Goal: Task Accomplishment & Management: Use online tool/utility

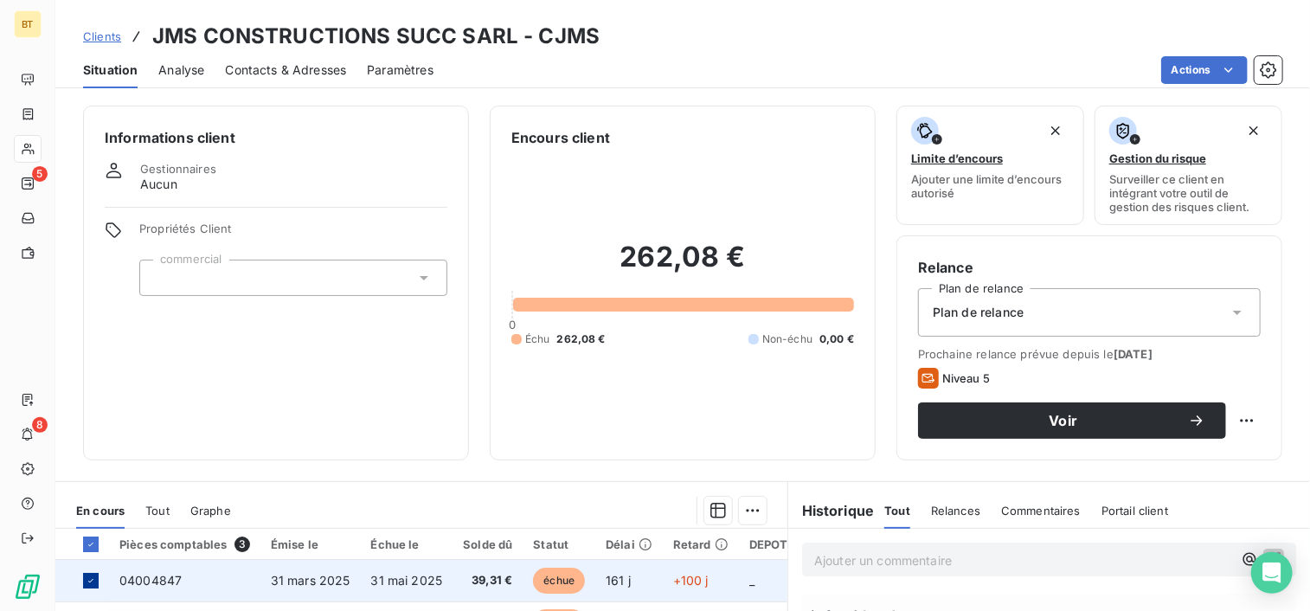
scroll to position [302, 0]
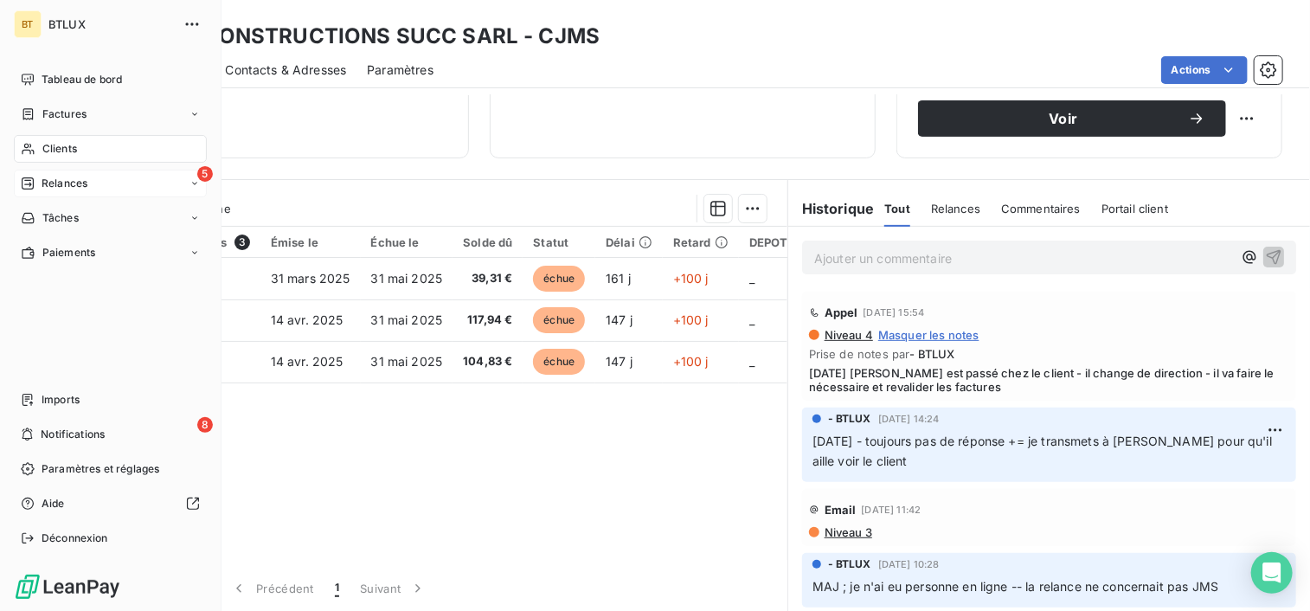
click at [42, 193] on div "5 Relances" at bounding box center [110, 184] width 193 height 28
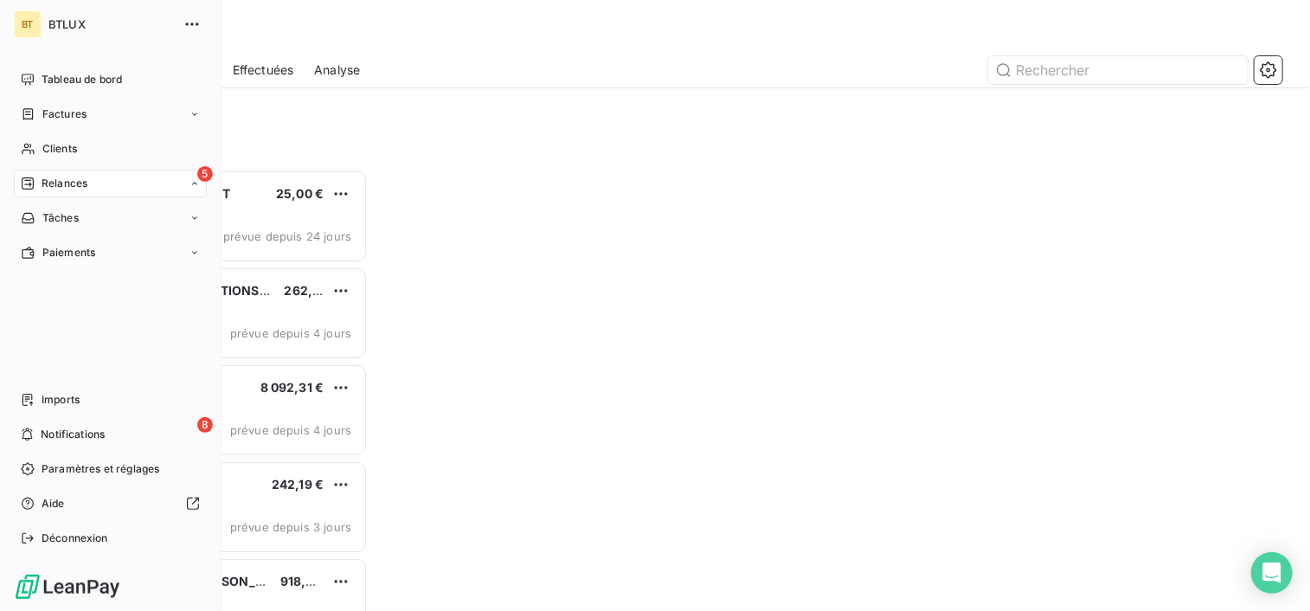
scroll to position [427, 271]
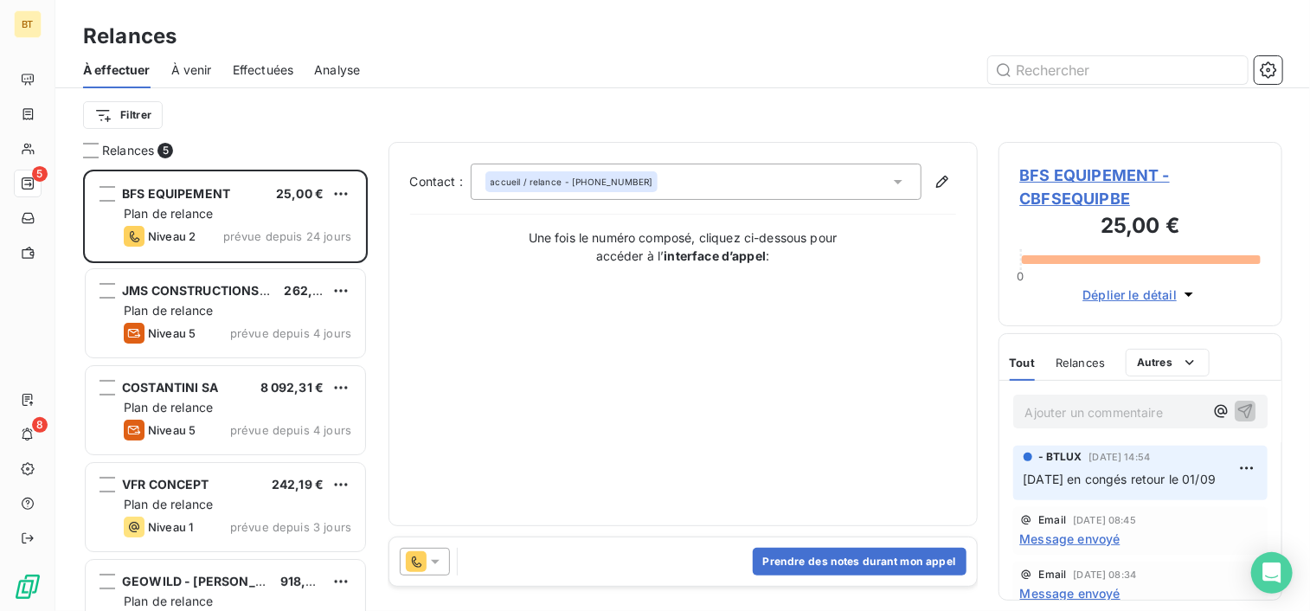
click at [523, 353] on div "Contact : accueil / relance - [PHONE_NUMBER] Une fois le numéro composé, clique…" at bounding box center [683, 334] width 546 height 341
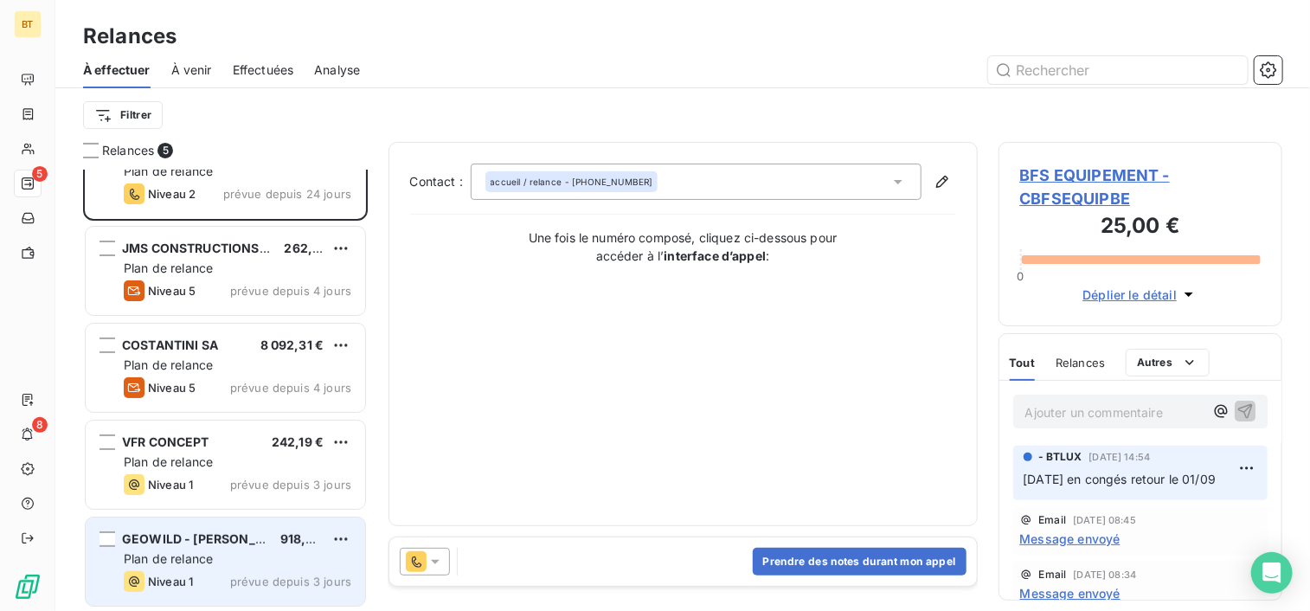
click at [174, 571] on div "Niveau 1" at bounding box center [158, 581] width 69 height 21
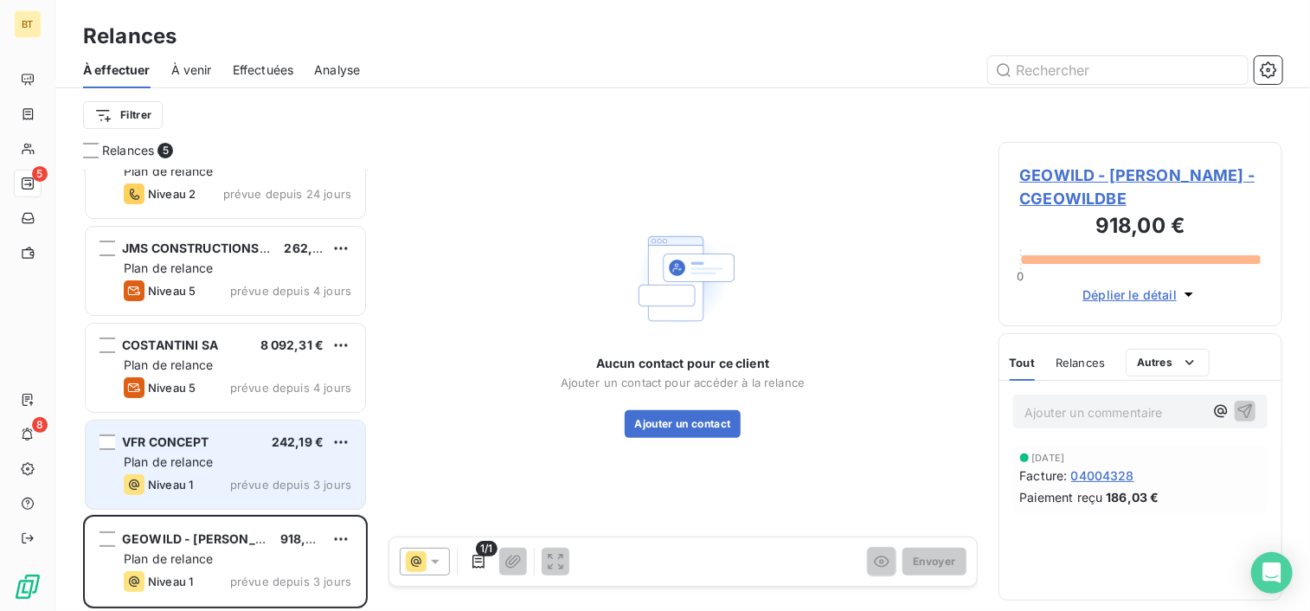
click at [174, 500] on div "VFR CONCEPT 242,19 € Plan de relance Niveau 1 prévue depuis 3 jours" at bounding box center [225, 465] width 279 height 88
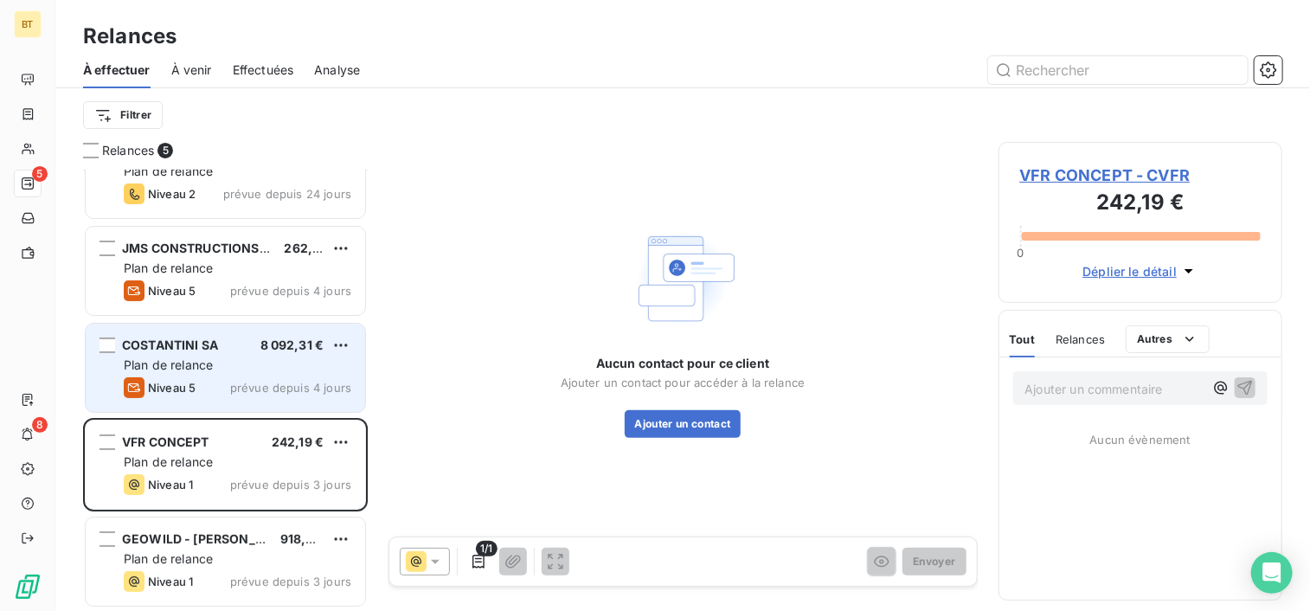
click at [189, 361] on span "Plan de relance" at bounding box center [168, 364] width 89 height 15
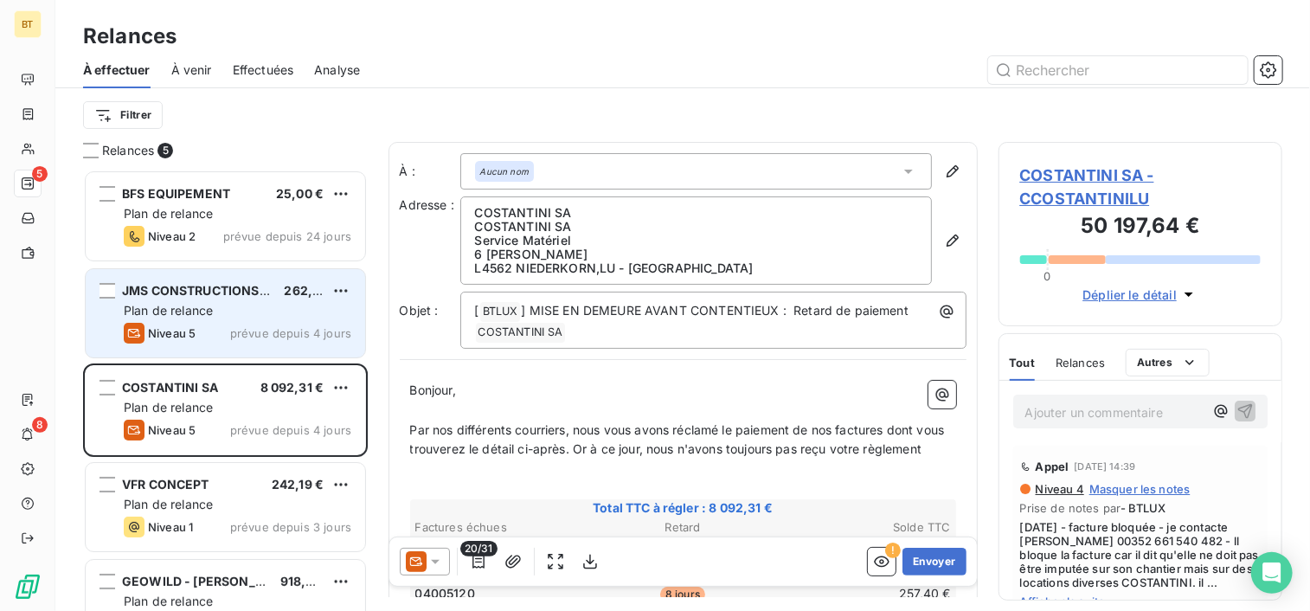
click at [183, 337] on span "Niveau 5" at bounding box center [172, 333] width 48 height 14
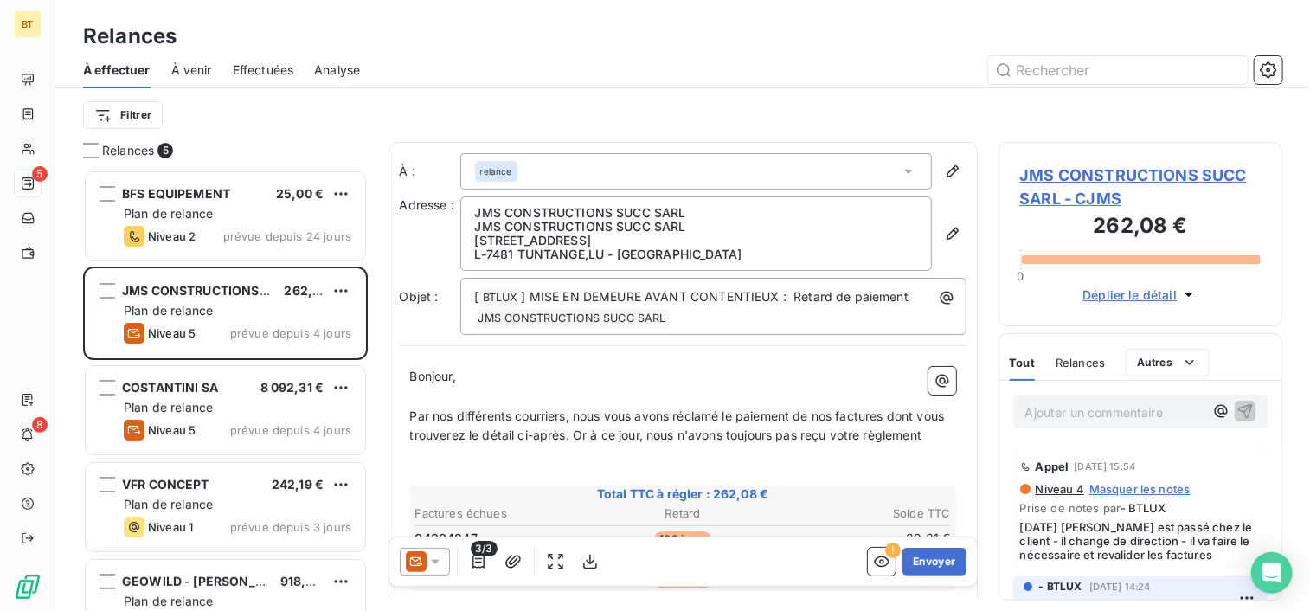
click at [1055, 181] on span "JMS CONSTRUCTIONS SUCC SARL - CJMS" at bounding box center [1140, 187] width 241 height 47
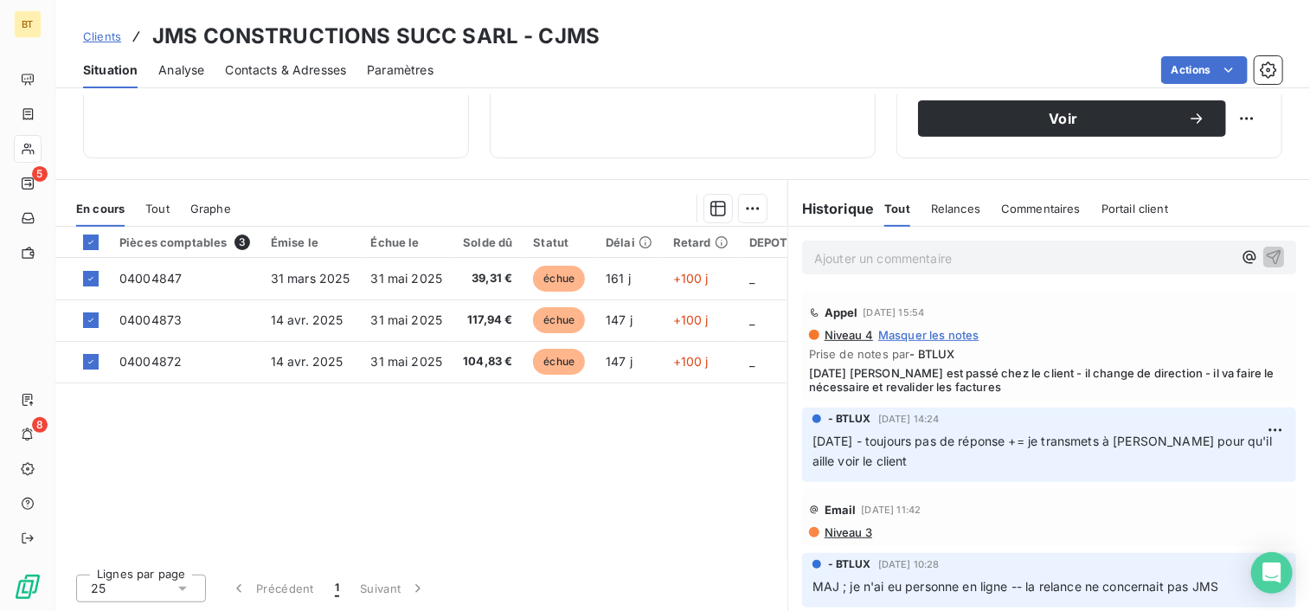
scroll to position [215, 0]
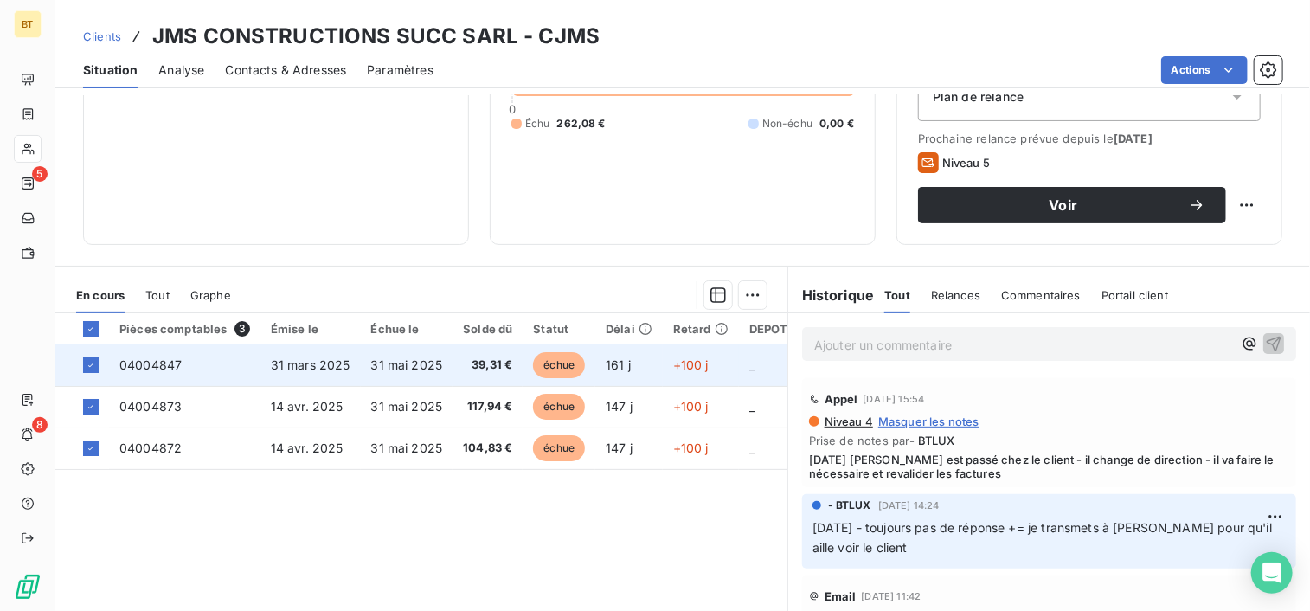
click at [145, 368] on span "04004847" at bounding box center [150, 364] width 62 height 15
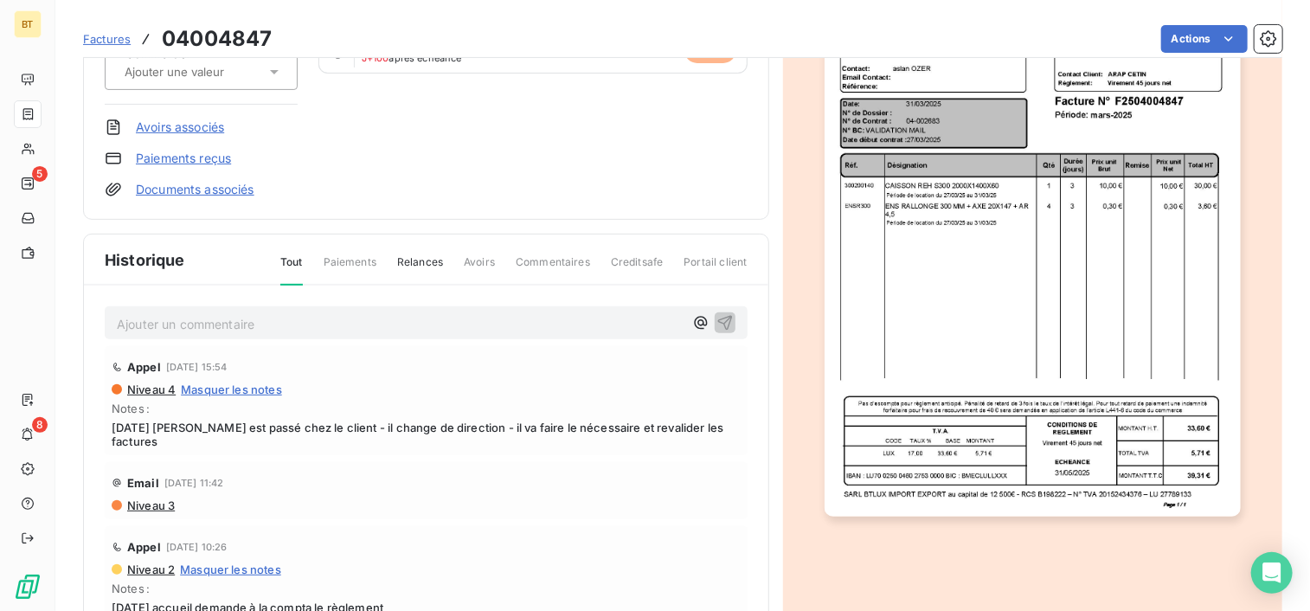
scroll to position [295, 0]
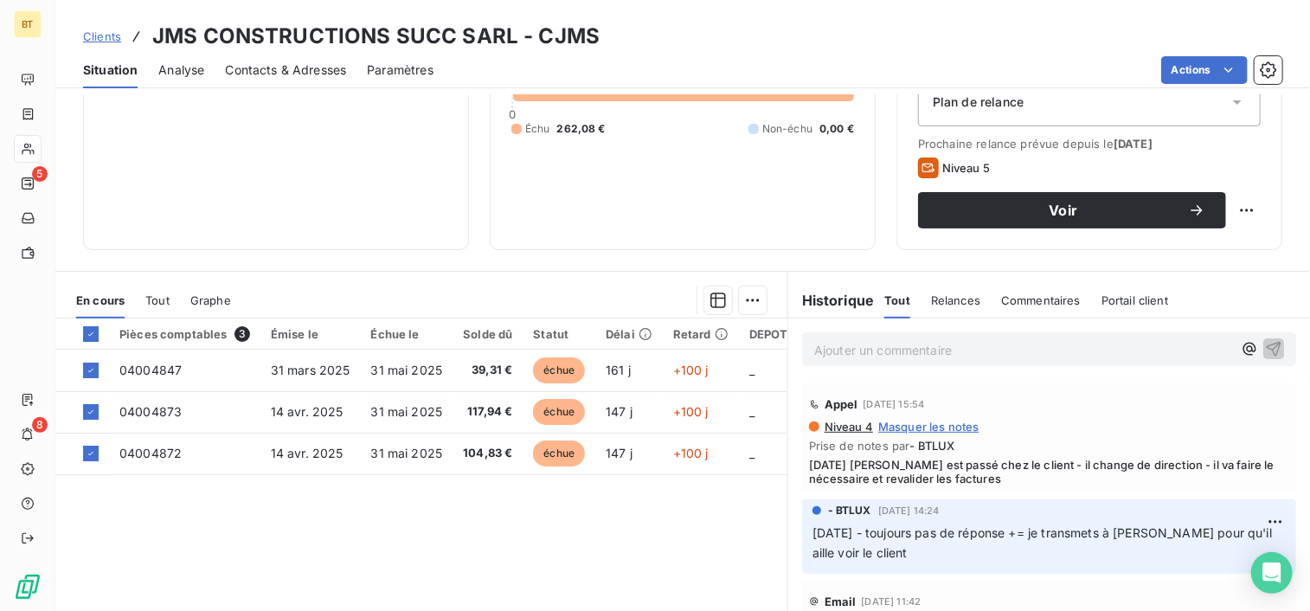
scroll to position [260, 0]
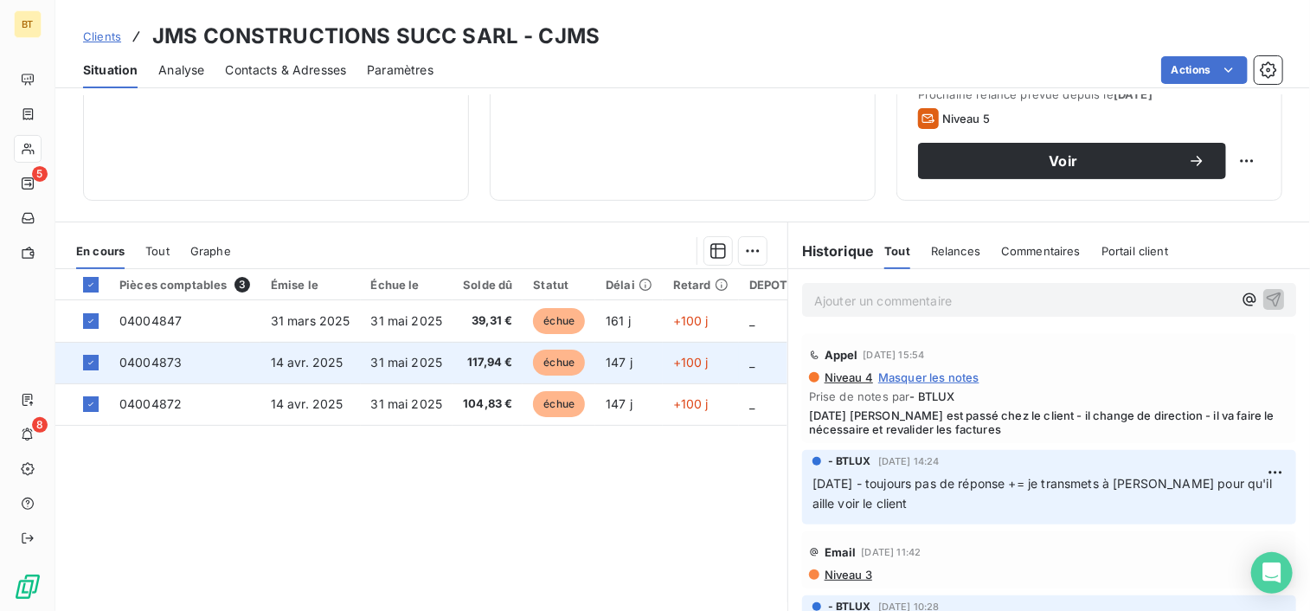
click at [164, 362] on span "04004873" at bounding box center [150, 362] width 62 height 15
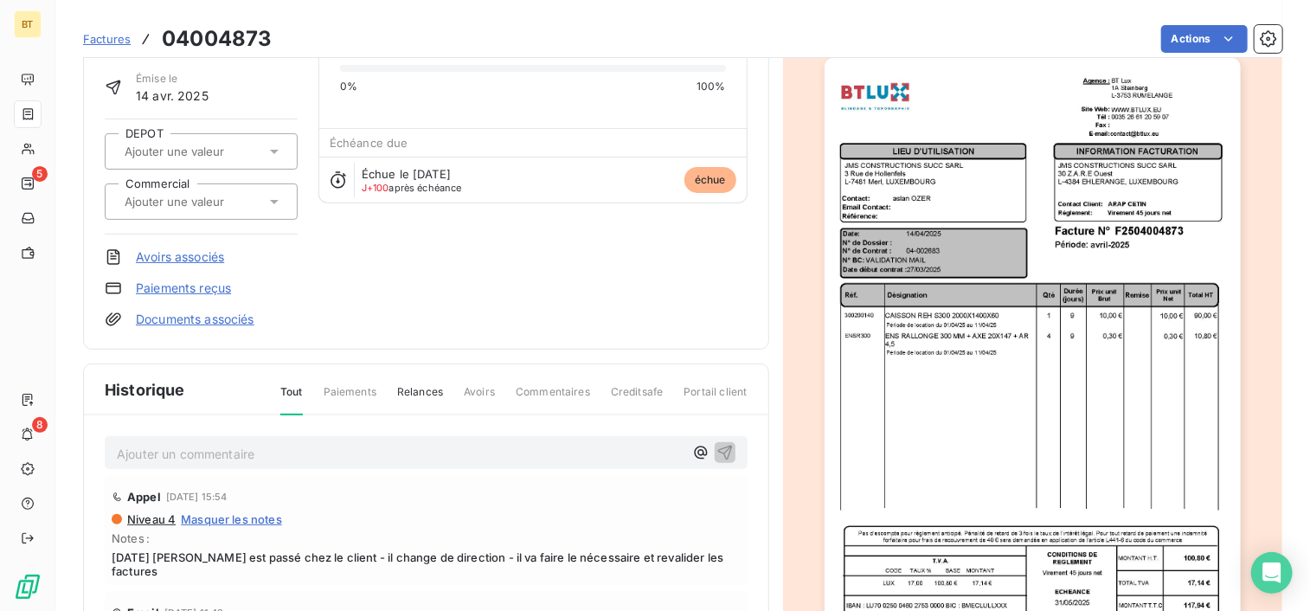
scroll to position [260, 0]
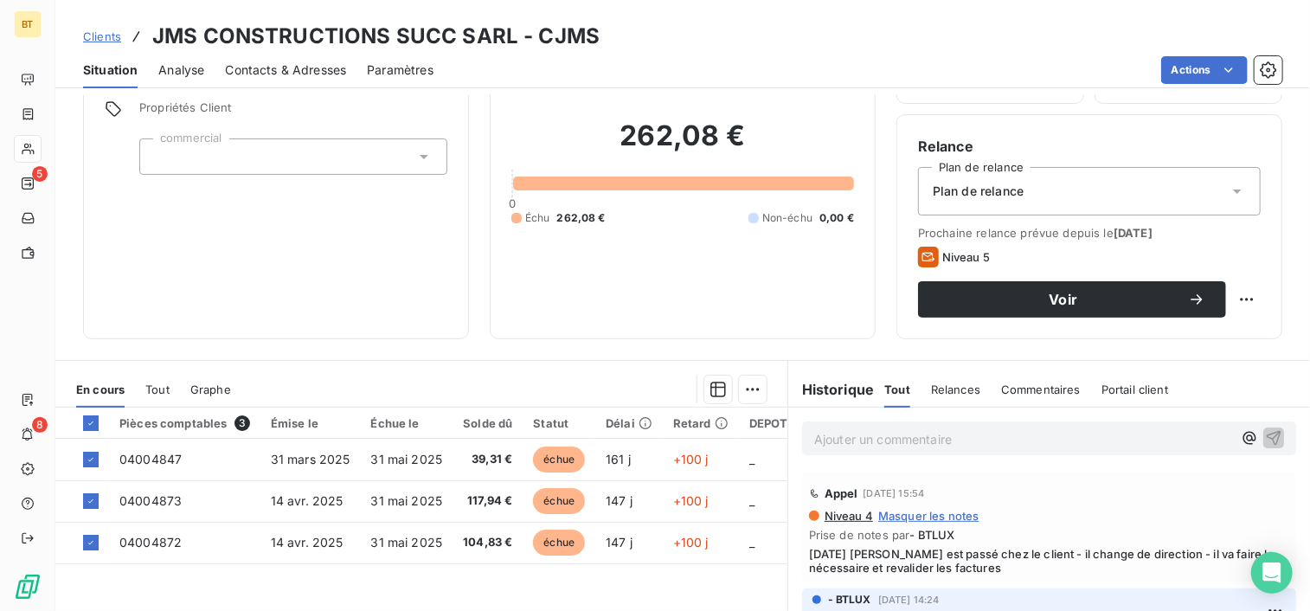
scroll to position [260, 0]
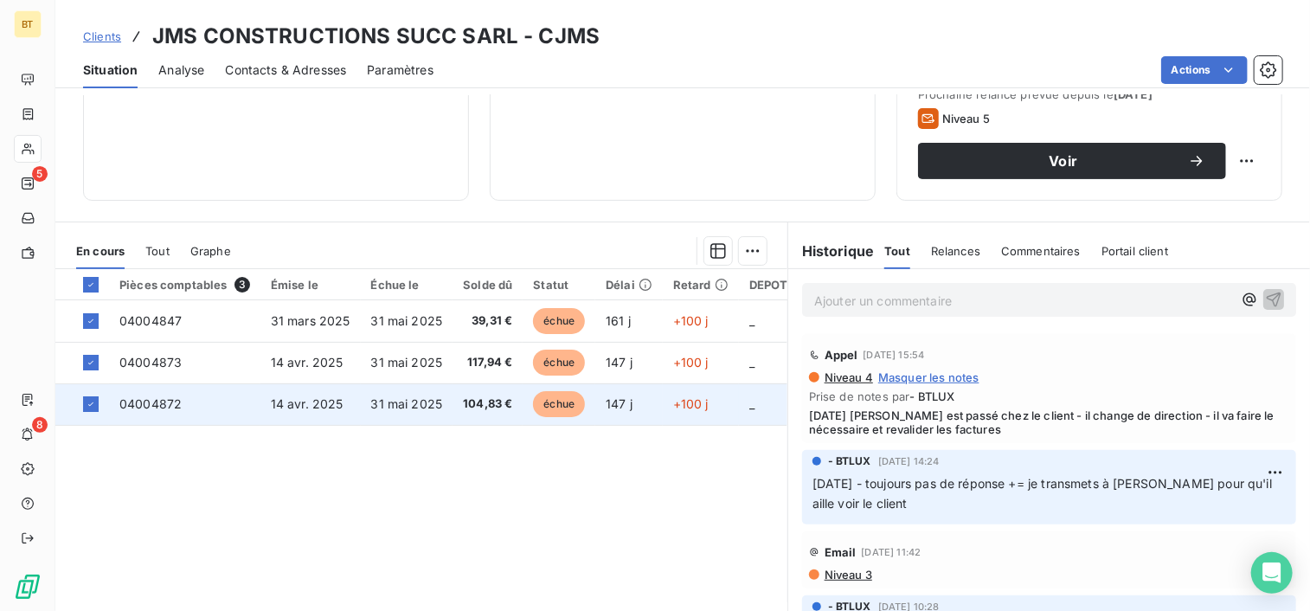
click at [122, 401] on span "04004872" at bounding box center [150, 403] width 62 height 15
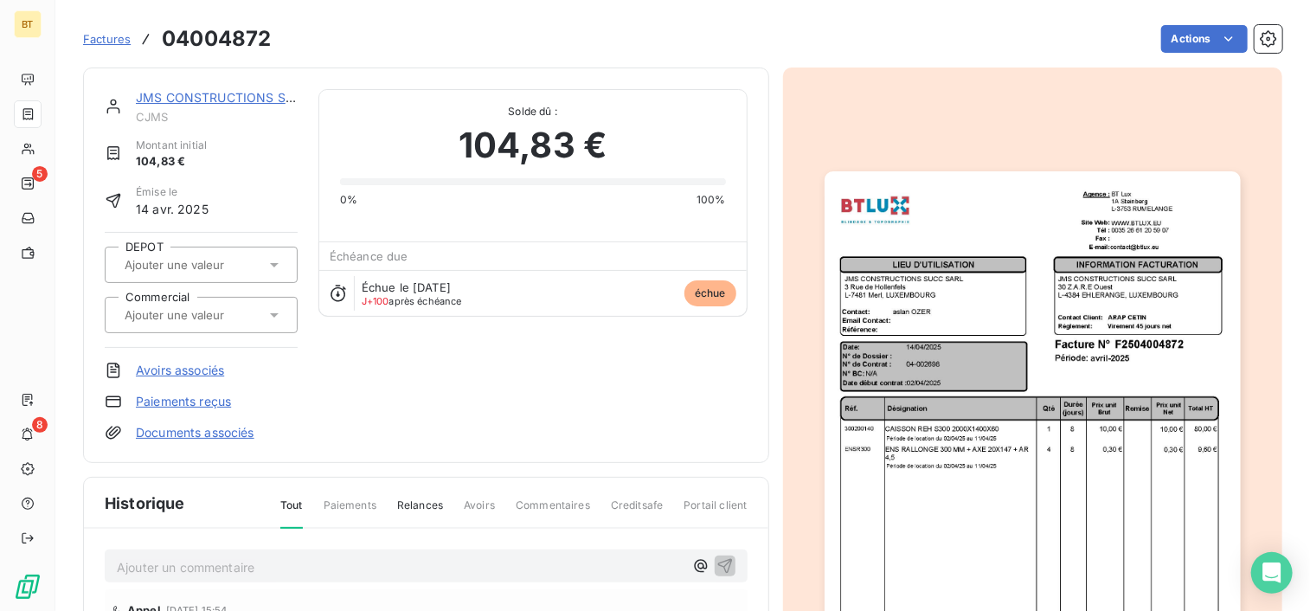
click at [99, 36] on span "Factures" at bounding box center [107, 39] width 48 height 14
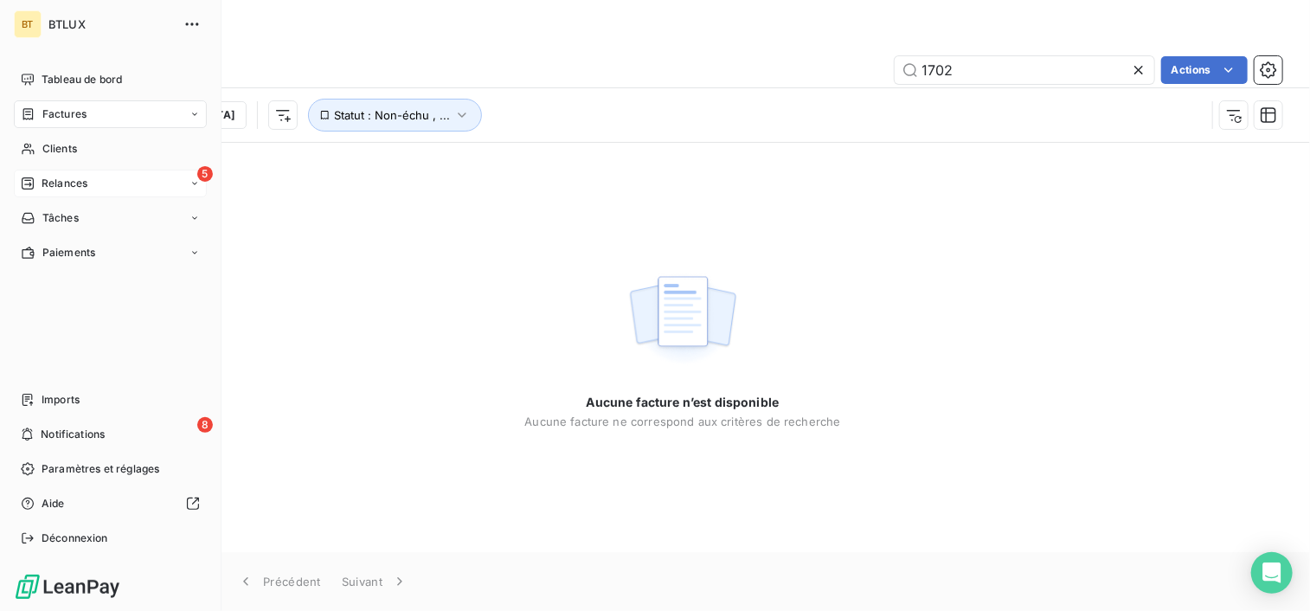
click at [32, 177] on icon at bounding box center [28, 184] width 14 height 14
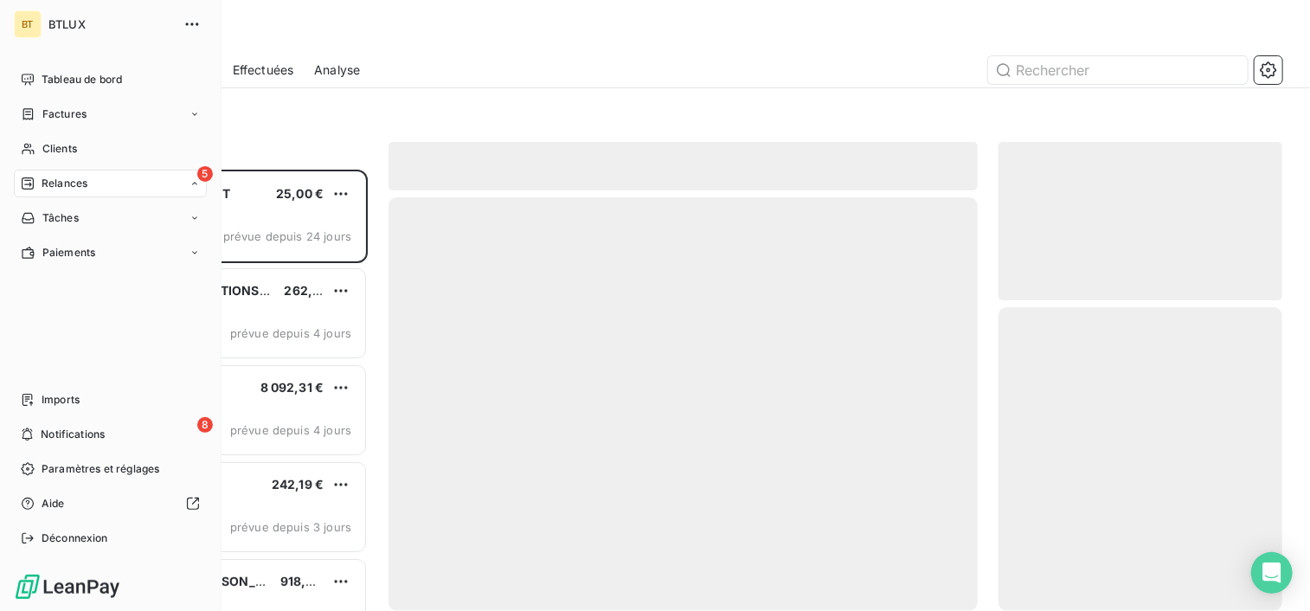
scroll to position [427, 271]
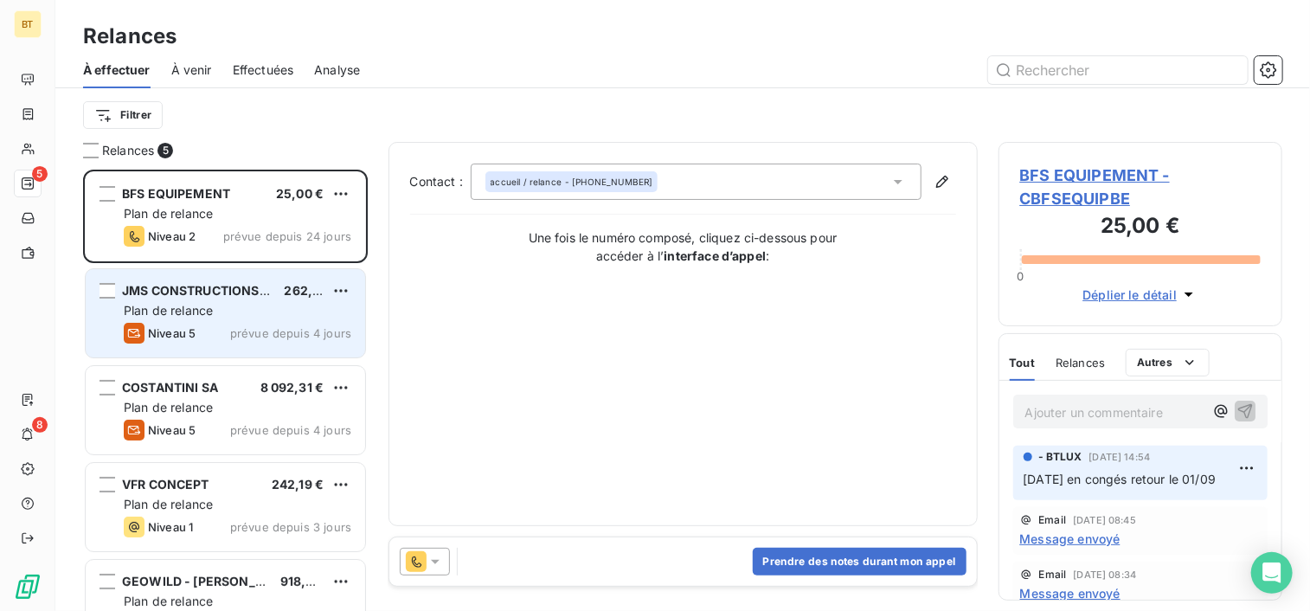
click at [190, 309] on span "Plan de relance" at bounding box center [168, 310] width 89 height 15
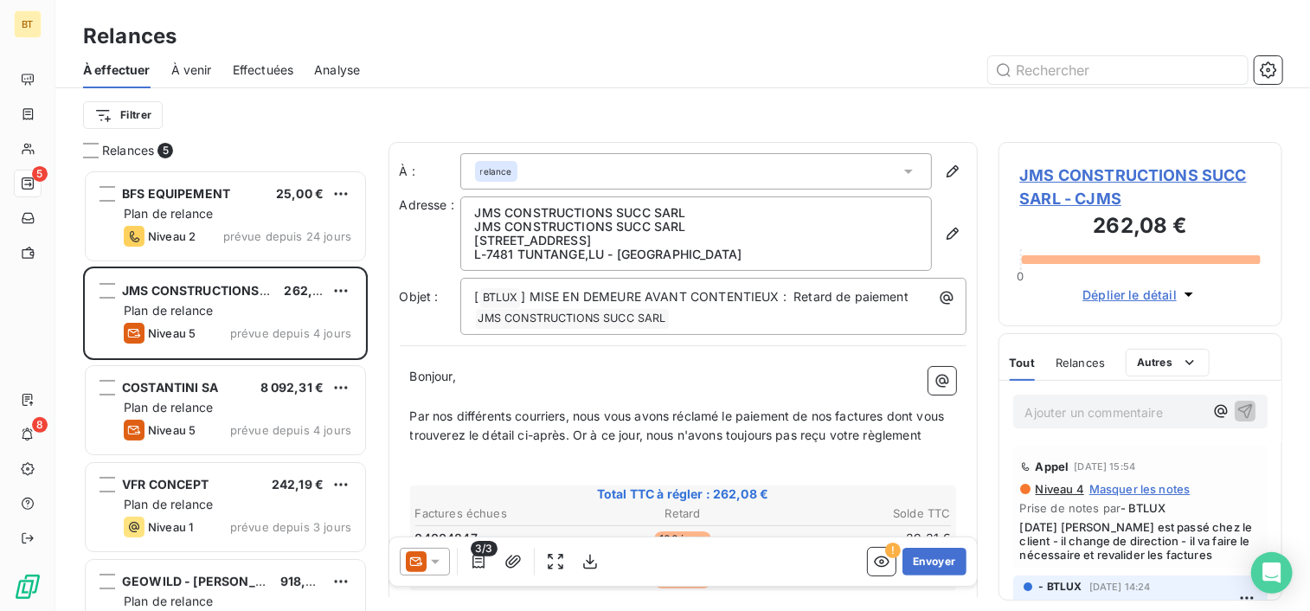
click at [1062, 177] on span "JMS CONSTRUCTIONS SUCC SARL - CJMS" at bounding box center [1140, 187] width 241 height 47
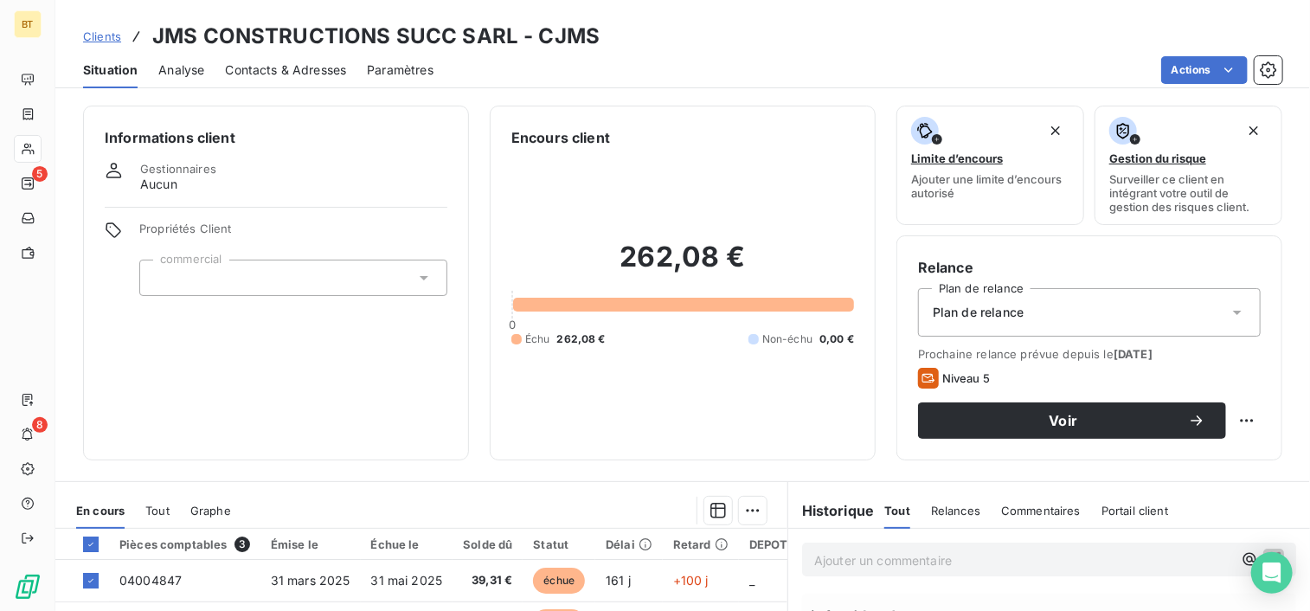
scroll to position [302, 0]
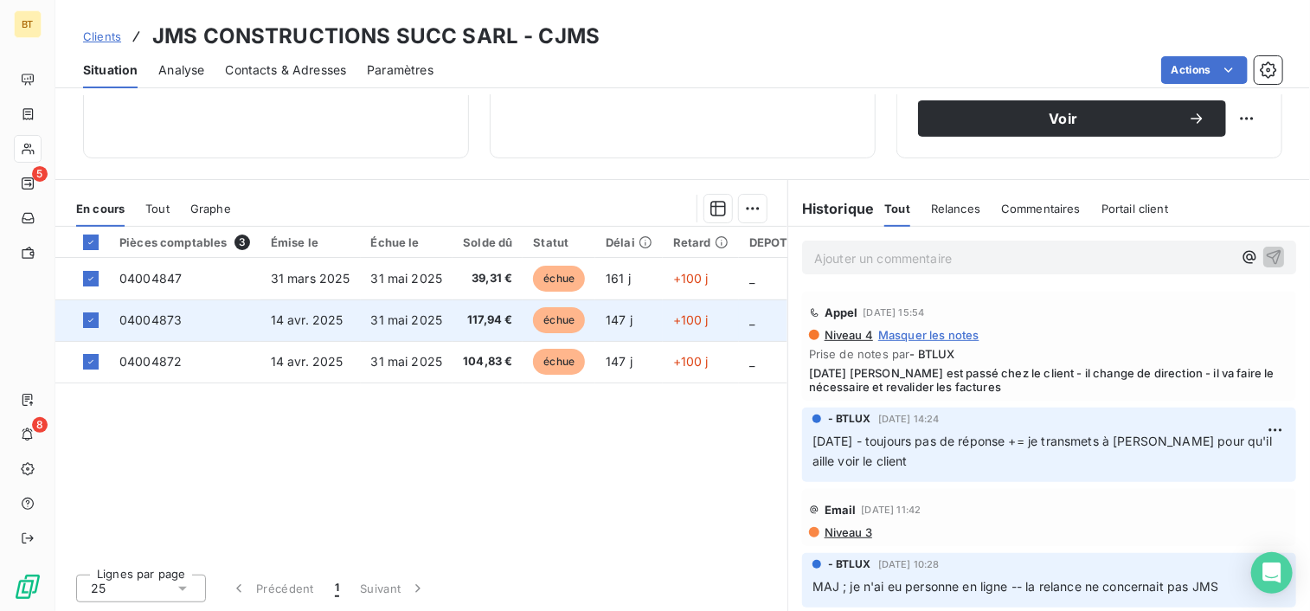
click at [403, 316] on span "31 mai 2025" at bounding box center [407, 319] width 72 height 15
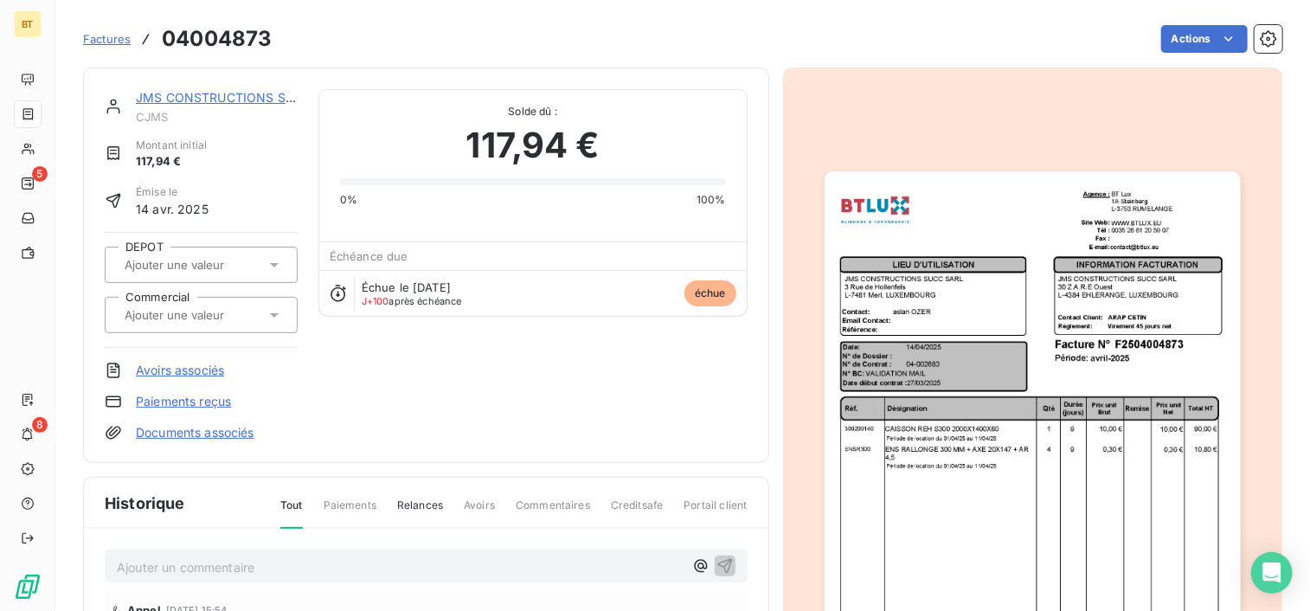
click at [119, 39] on span "Factures" at bounding box center [107, 39] width 48 height 14
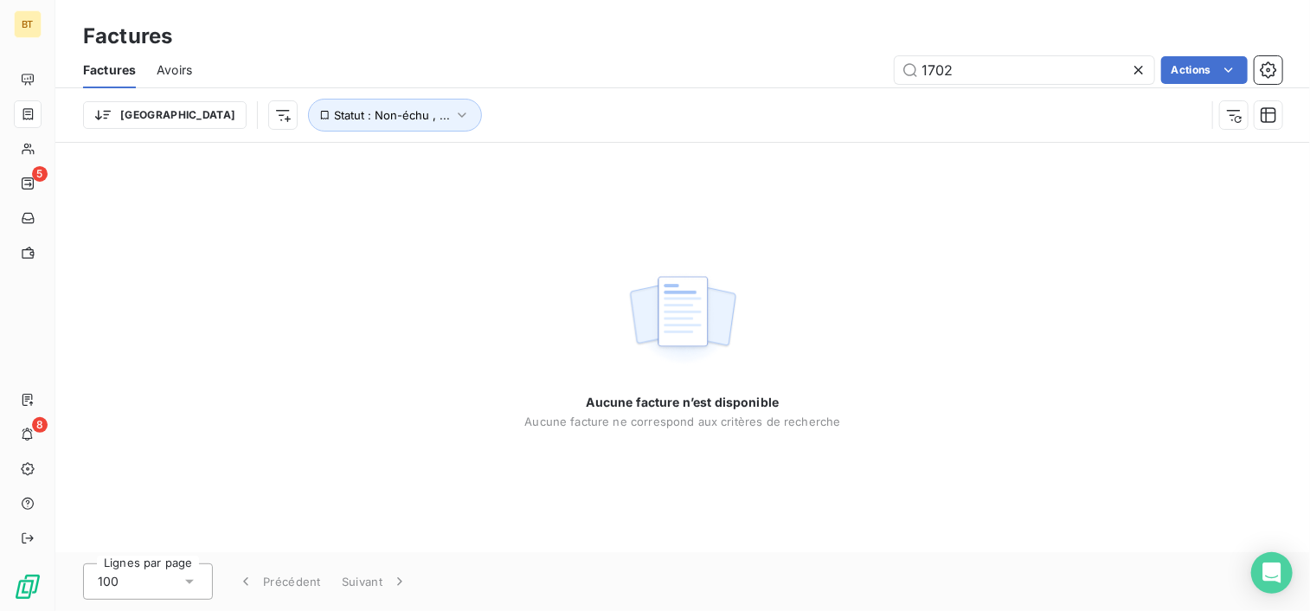
drag, startPoint x: 1010, startPoint y: 68, endPoint x: 812, endPoint y: 67, distance: 197.3
click at [812, 67] on div "1702 Actions" at bounding box center [747, 70] width 1069 height 28
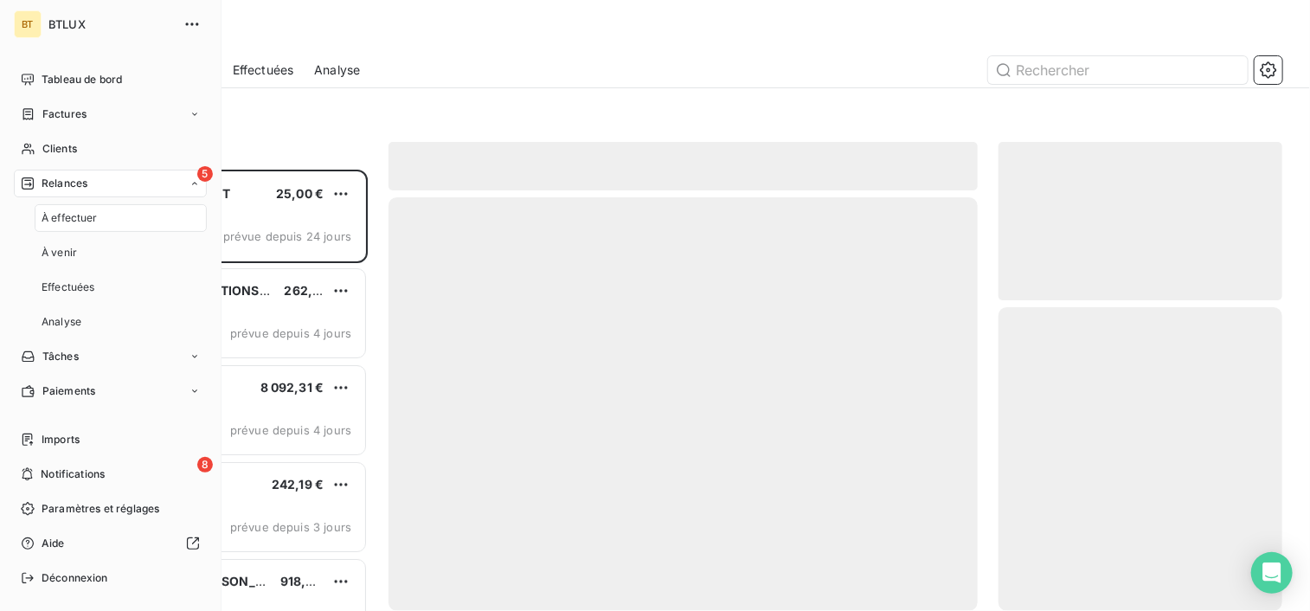
scroll to position [427, 271]
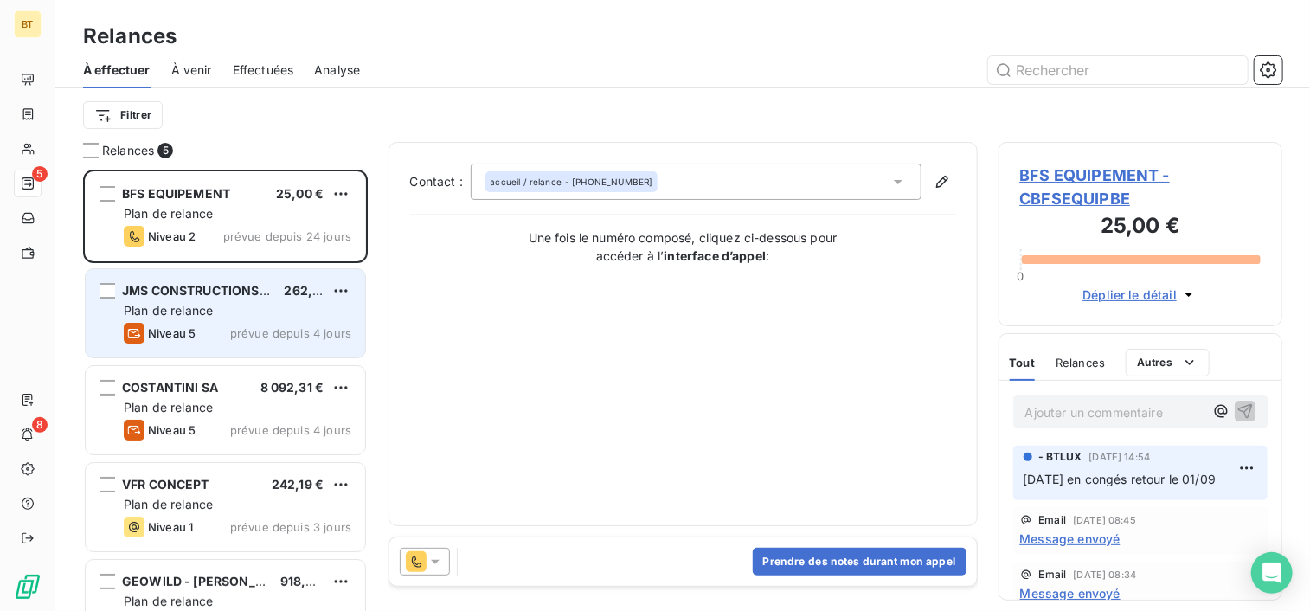
click at [187, 287] on span "JMS CONSTRUCTIONS SUCC SARL" at bounding box center [226, 290] width 209 height 15
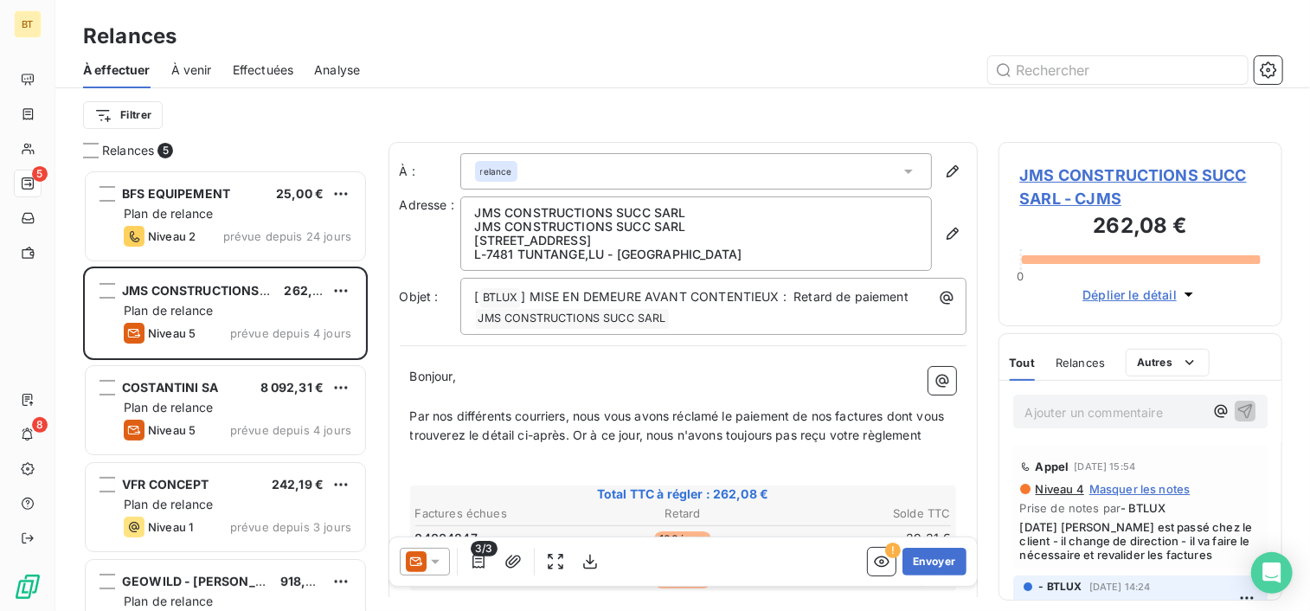
click at [1080, 174] on span "JMS CONSTRUCTIONS SUCC SARL - CJMS" at bounding box center [1140, 187] width 241 height 47
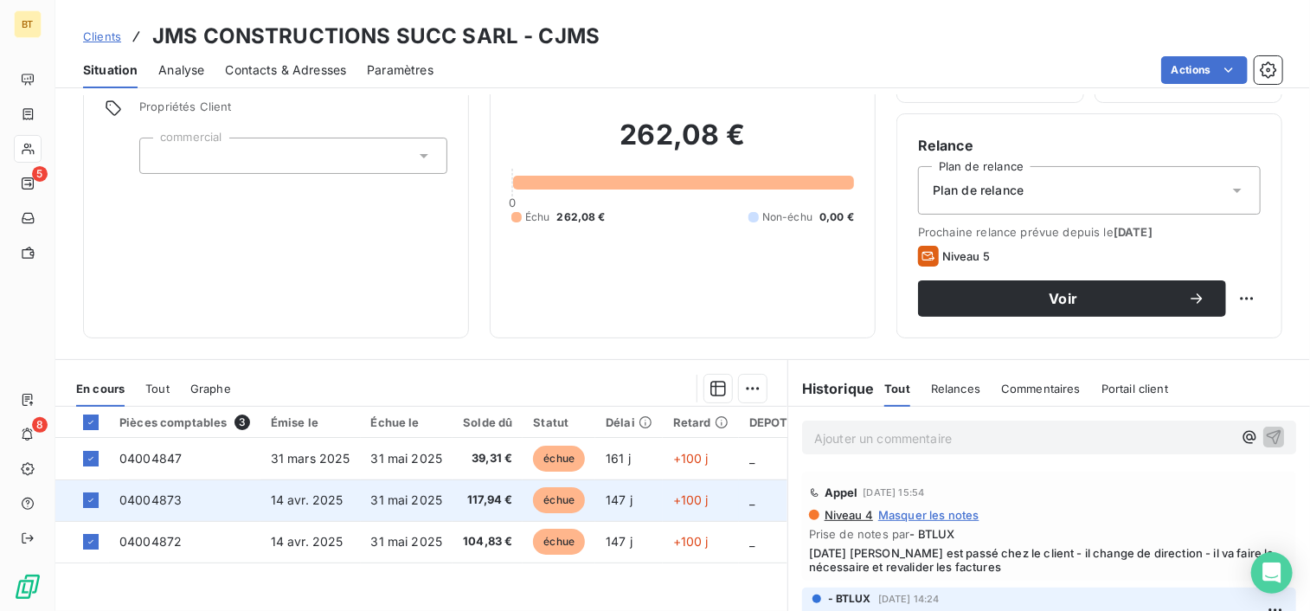
scroll to position [302, 0]
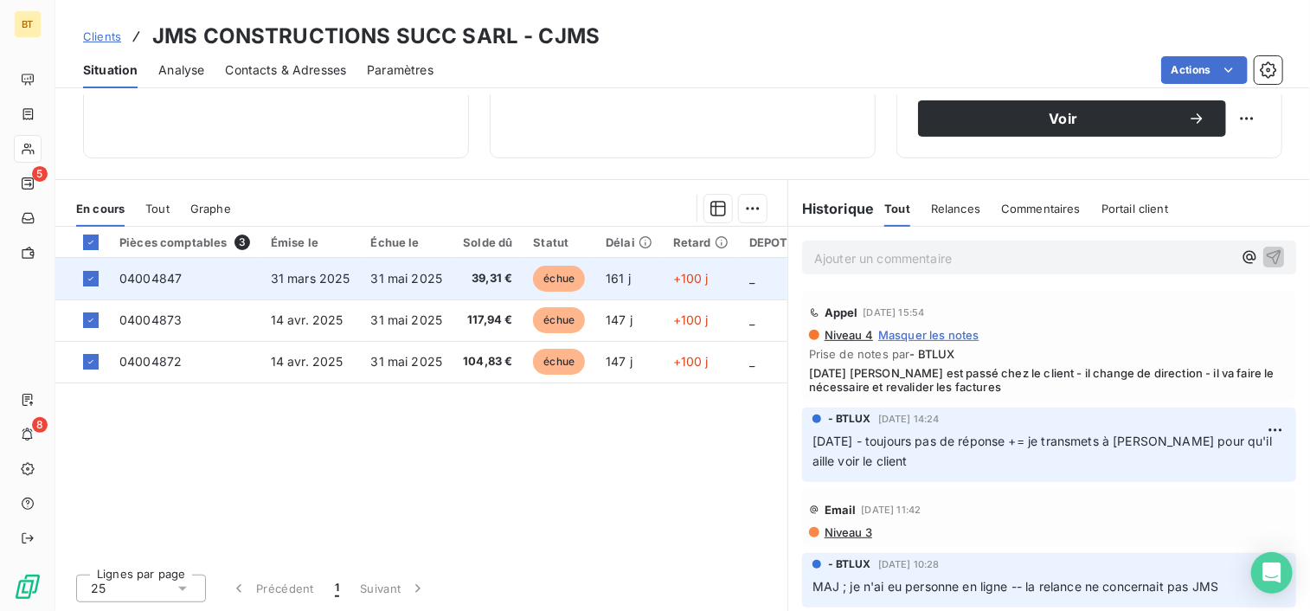
click at [183, 281] on td "04004847" at bounding box center [184, 279] width 151 height 42
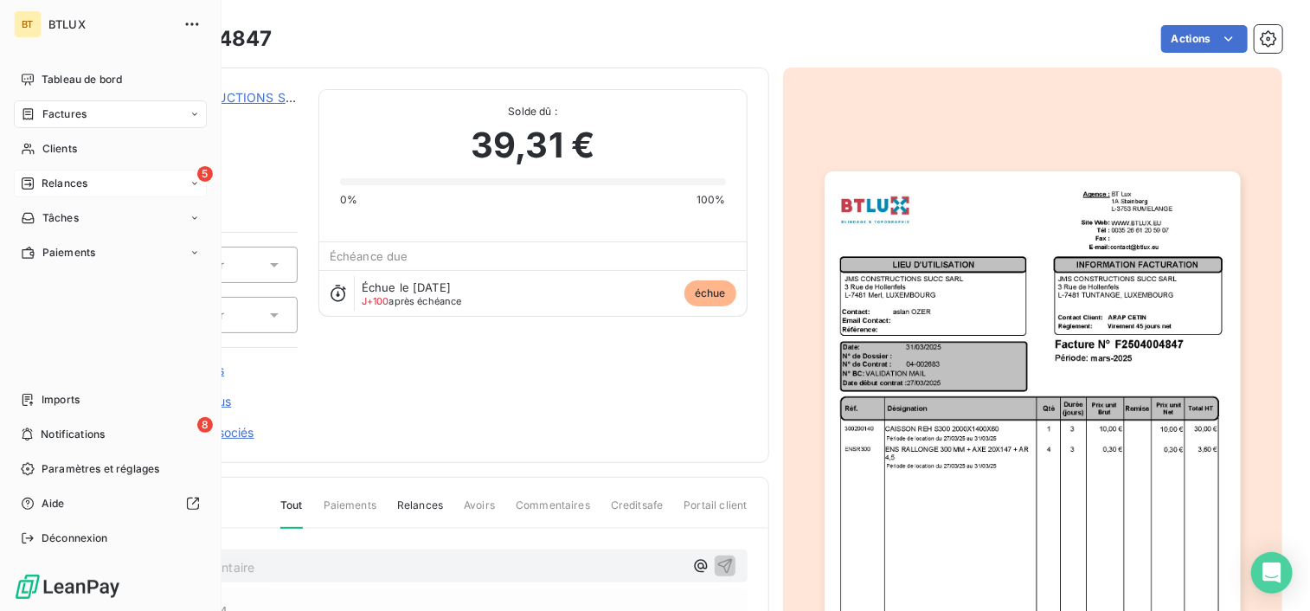
click at [52, 183] on span "Relances" at bounding box center [65, 184] width 46 height 16
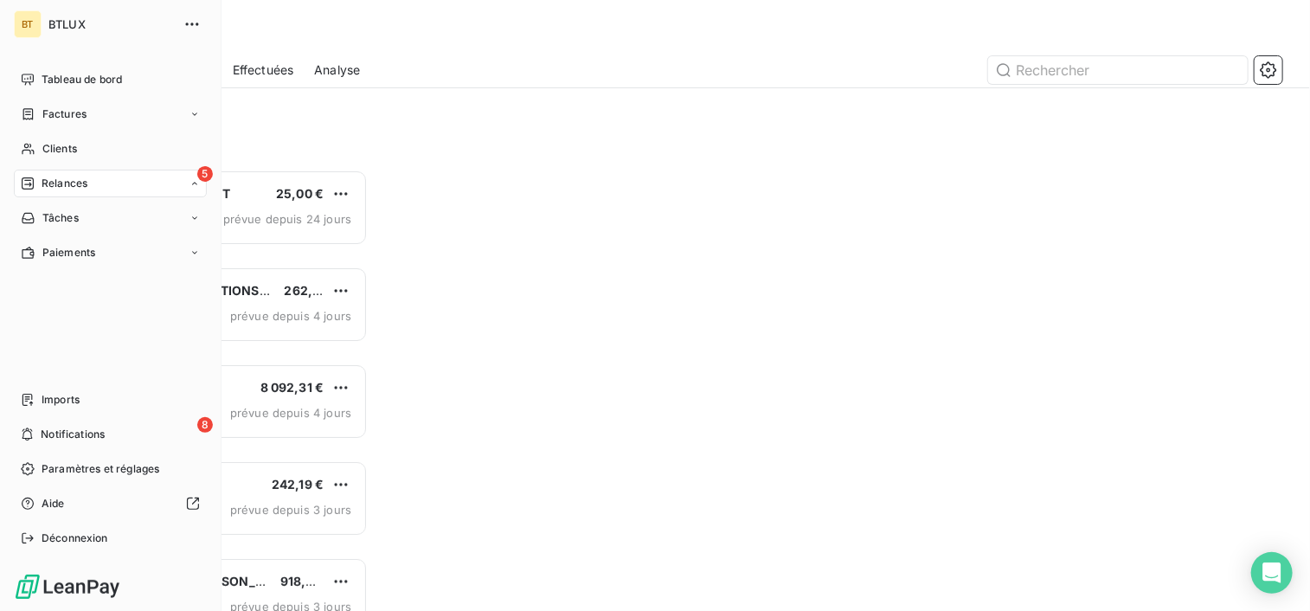
scroll to position [427, 271]
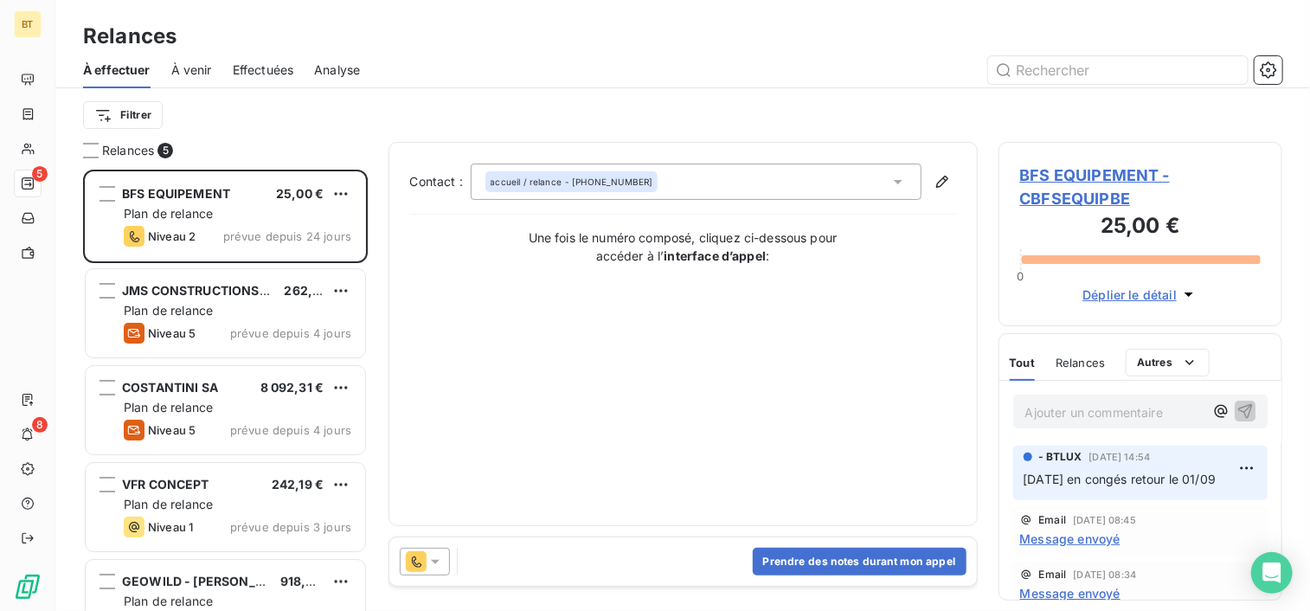
click at [780, 72] on div at bounding box center [832, 70] width 902 height 28
click at [1061, 74] on input "text" at bounding box center [1118, 70] width 260 height 28
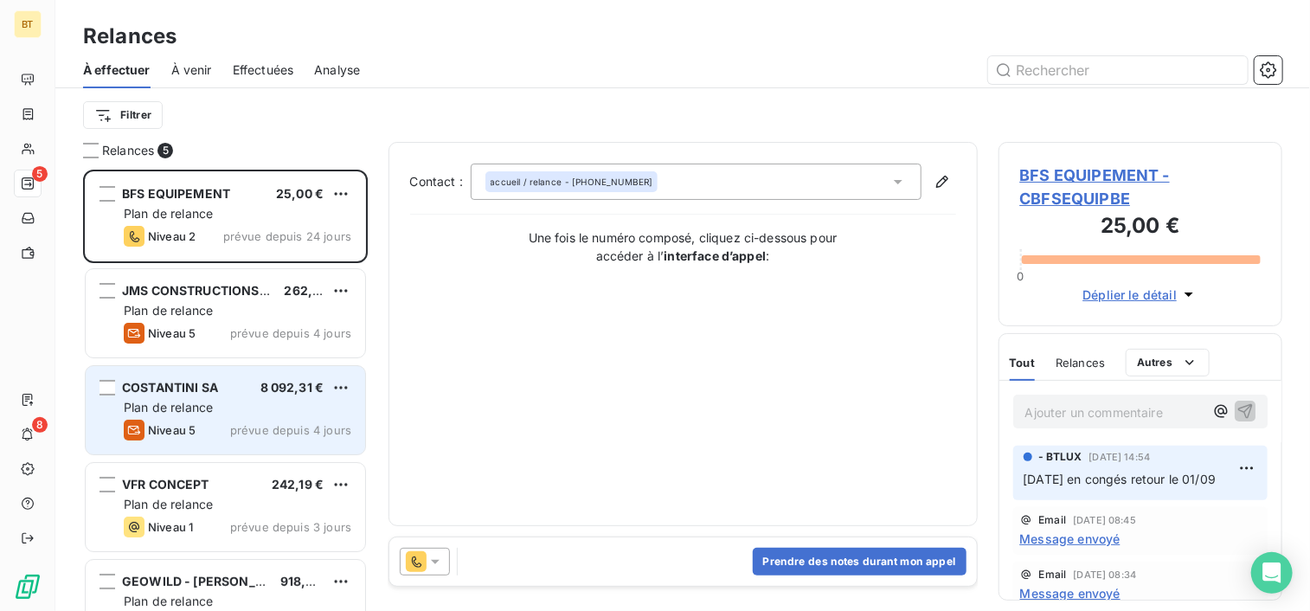
click at [242, 408] on div "Plan de relance" at bounding box center [238, 407] width 228 height 17
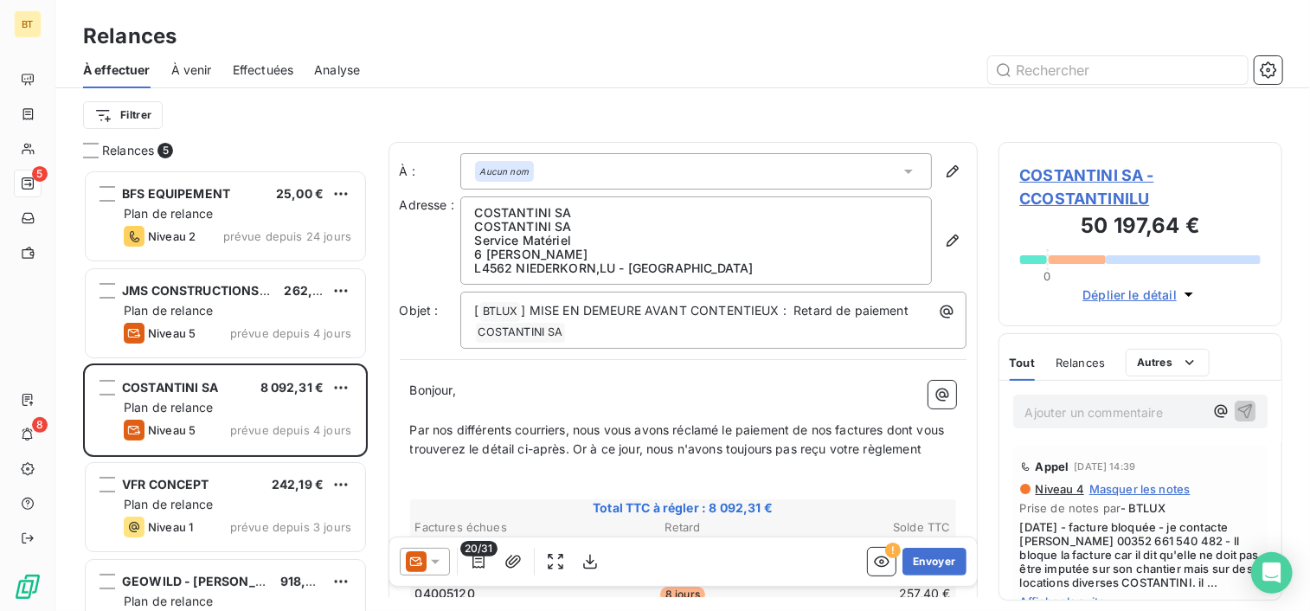
click at [1080, 198] on span "COSTANTINI SA - CCOSTANTINILU" at bounding box center [1140, 187] width 241 height 47
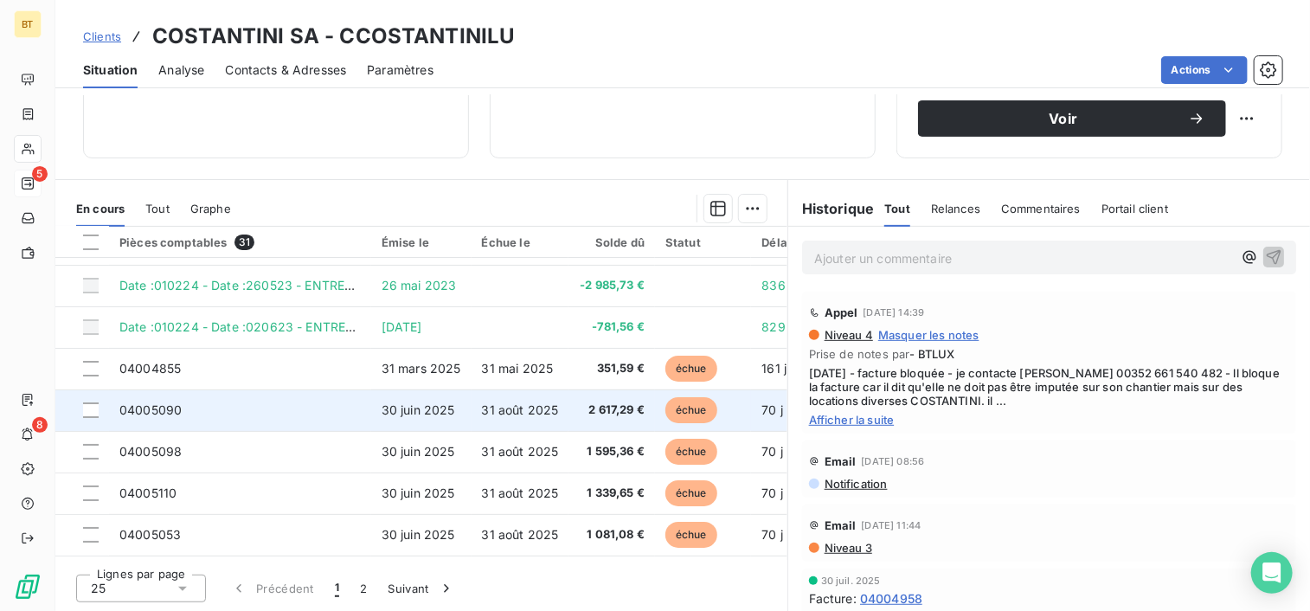
scroll to position [87, 0]
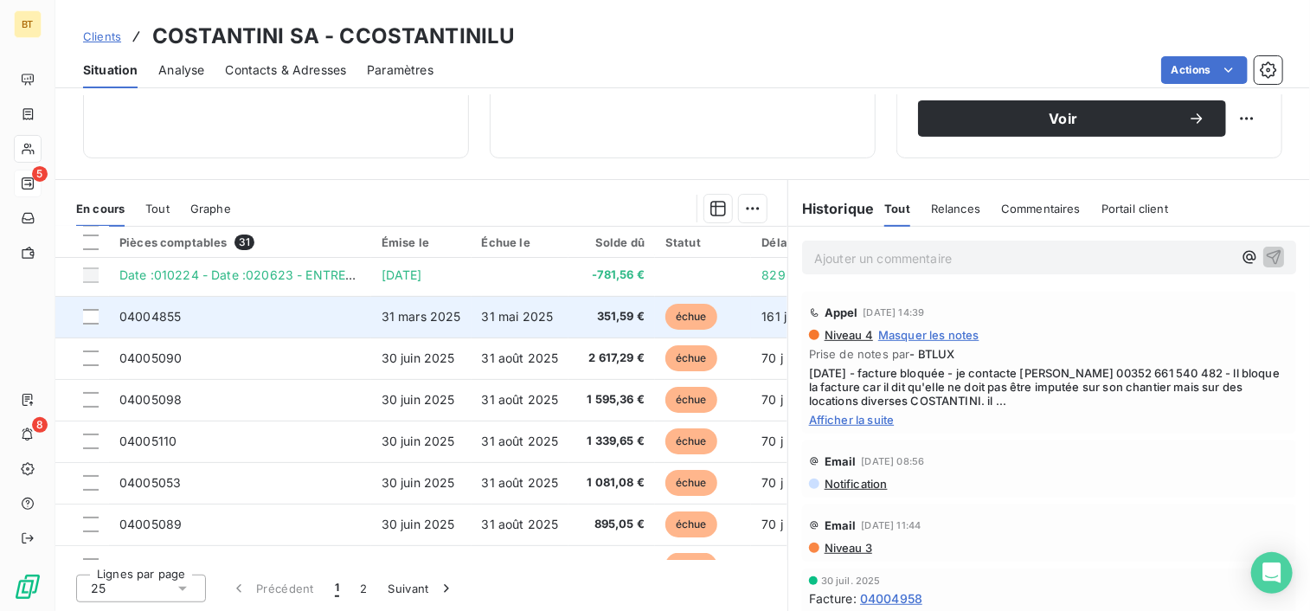
click at [219, 318] on td "04004855" at bounding box center [240, 317] width 262 height 42
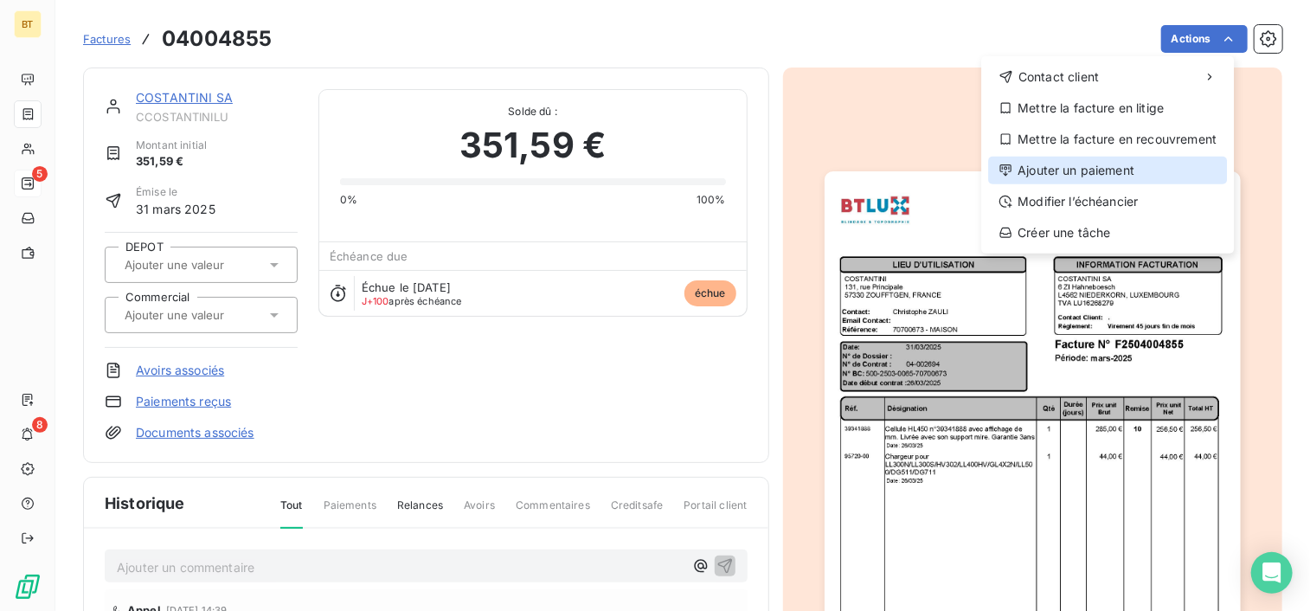
click at [1166, 170] on div "Ajouter un paiement" at bounding box center [1107, 171] width 239 height 28
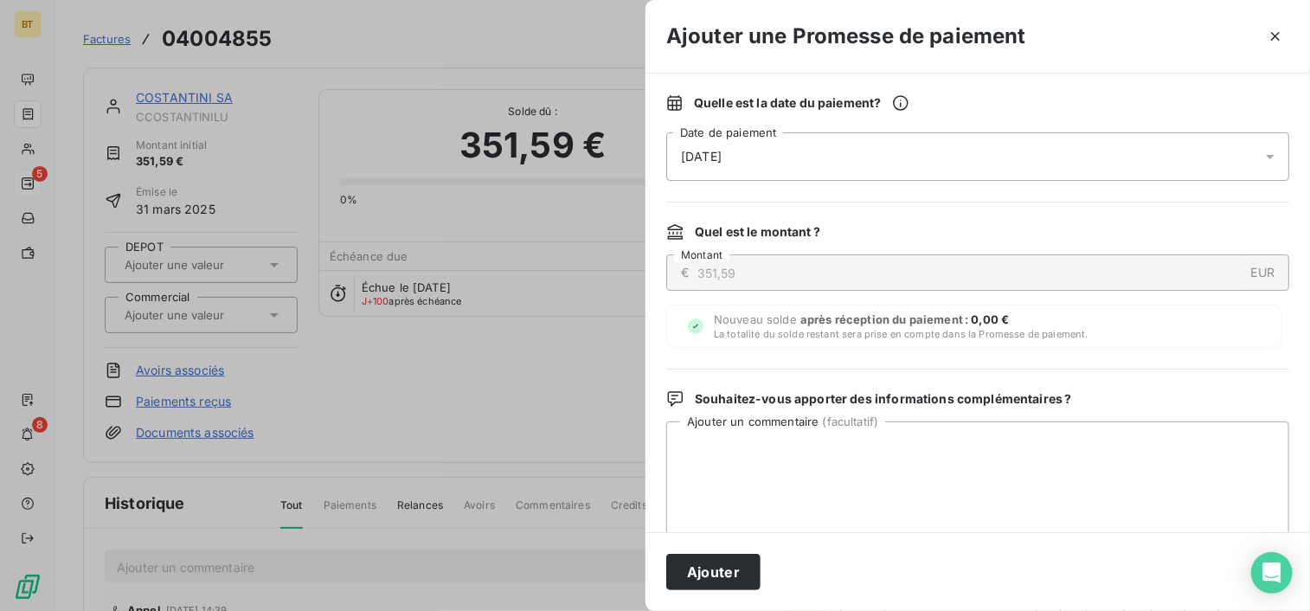
click at [801, 161] on div "[DATE]" at bounding box center [977, 156] width 623 height 48
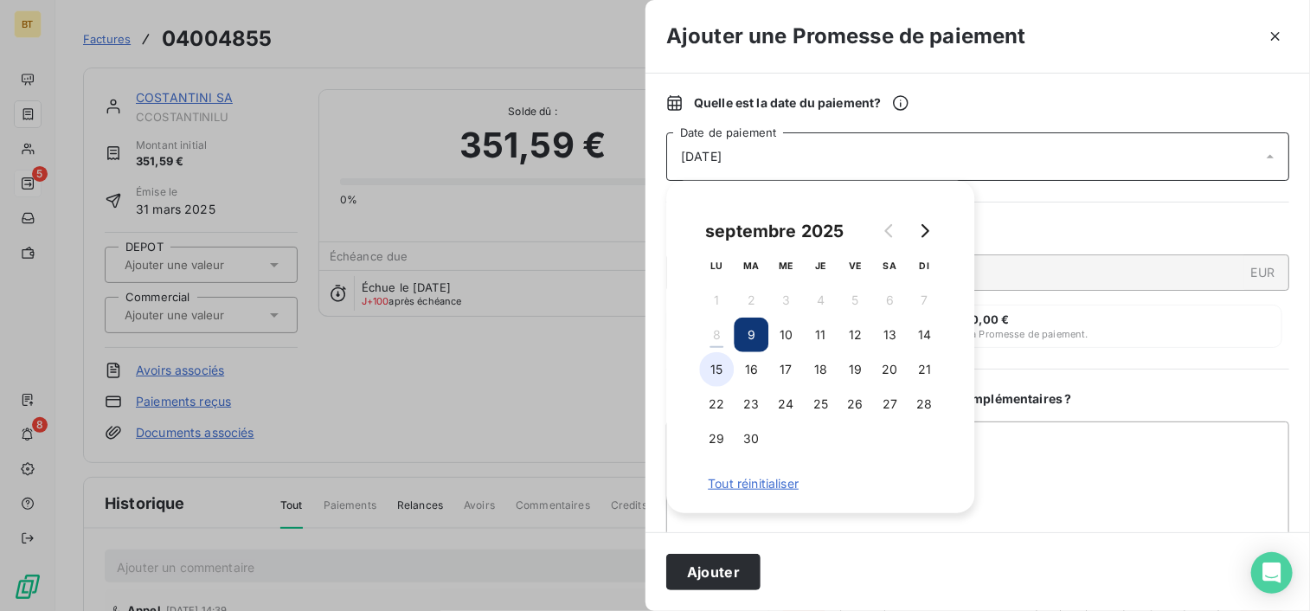
click at [713, 374] on button "15" at bounding box center [716, 369] width 35 height 35
click at [754, 372] on button "16" at bounding box center [751, 369] width 35 height 35
click at [1081, 447] on textarea "Ajouter un commentaire ( facultatif )" at bounding box center [977, 511] width 623 height 180
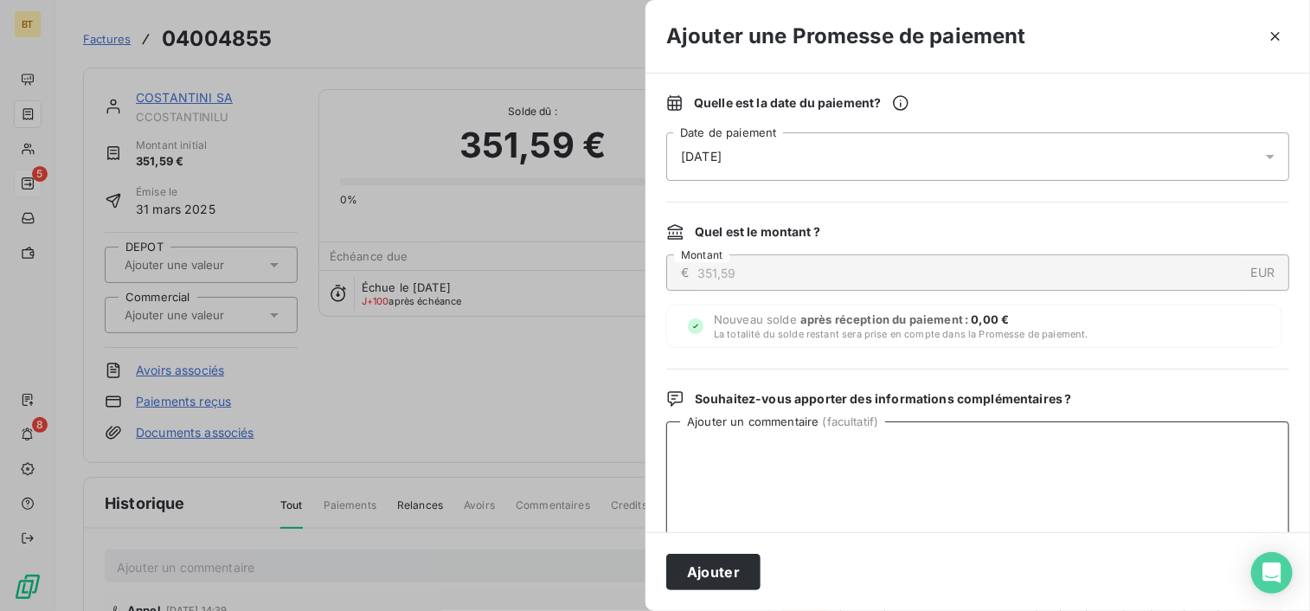
click at [803, 444] on textarea "Ajouter un commentaire ( facultatif )" at bounding box center [977, 511] width 623 height 180
click at [844, 457] on textarea "preuve de virement reçu" at bounding box center [977, 511] width 623 height 180
drag, startPoint x: 862, startPoint y: 478, endPoint x: 855, endPoint y: 466, distance: 13.2
click at [862, 478] on textarea "preuve de virement reçu" at bounding box center [977, 511] width 623 height 180
click at [828, 483] on textarea "preuve de virement reçu" at bounding box center [977, 511] width 623 height 180
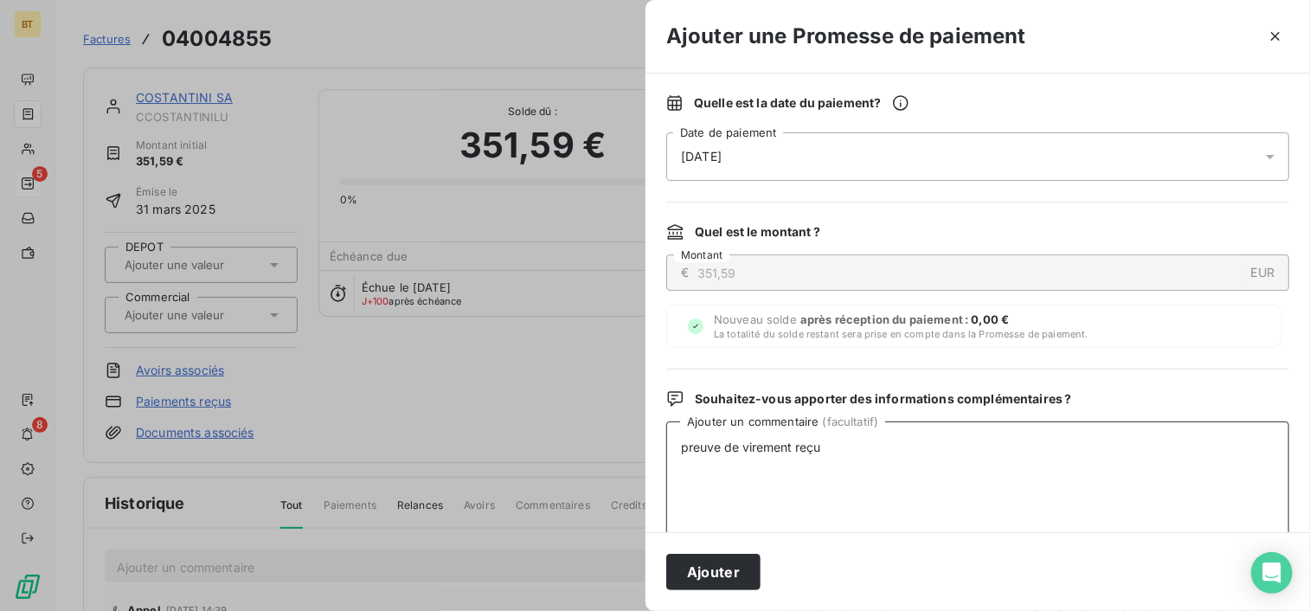
drag, startPoint x: 681, startPoint y: 446, endPoint x: 820, endPoint y: 447, distance: 139.3
click at [820, 447] on textarea "preuve de virement reçu" at bounding box center [977, 511] width 623 height 180
type textarea "preuve de virement reçu"
click at [721, 568] on button "Ajouter" at bounding box center [713, 572] width 94 height 36
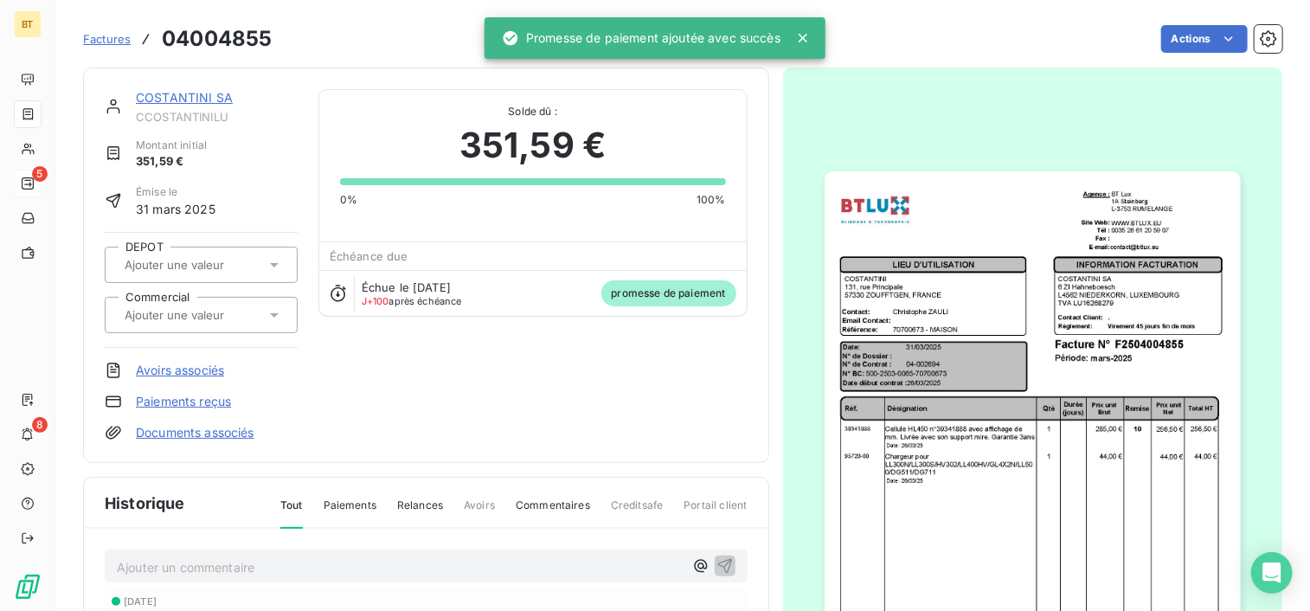
click at [114, 41] on span "Factures" at bounding box center [107, 39] width 48 height 14
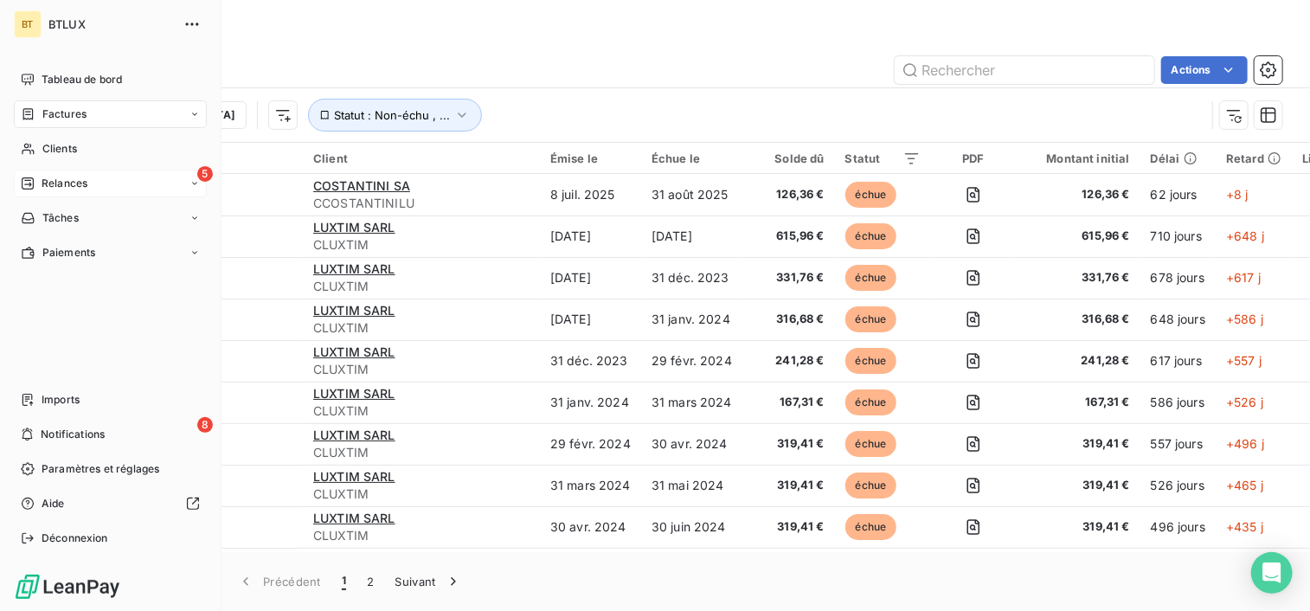
click at [50, 180] on span "Relances" at bounding box center [65, 184] width 46 height 16
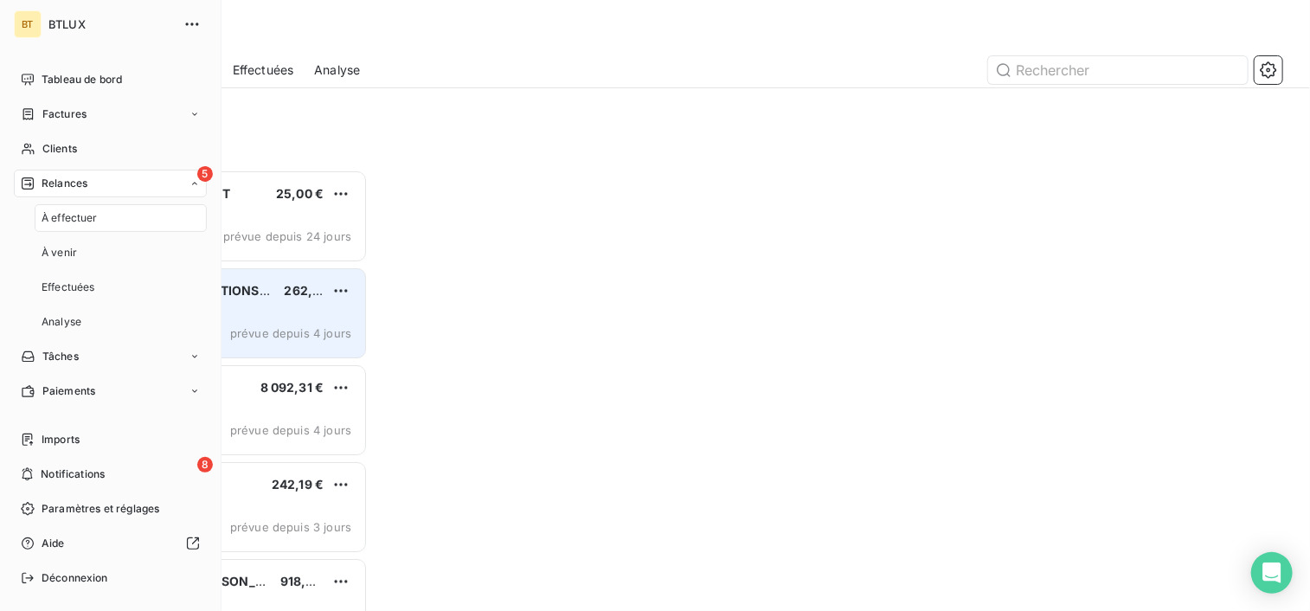
scroll to position [427, 271]
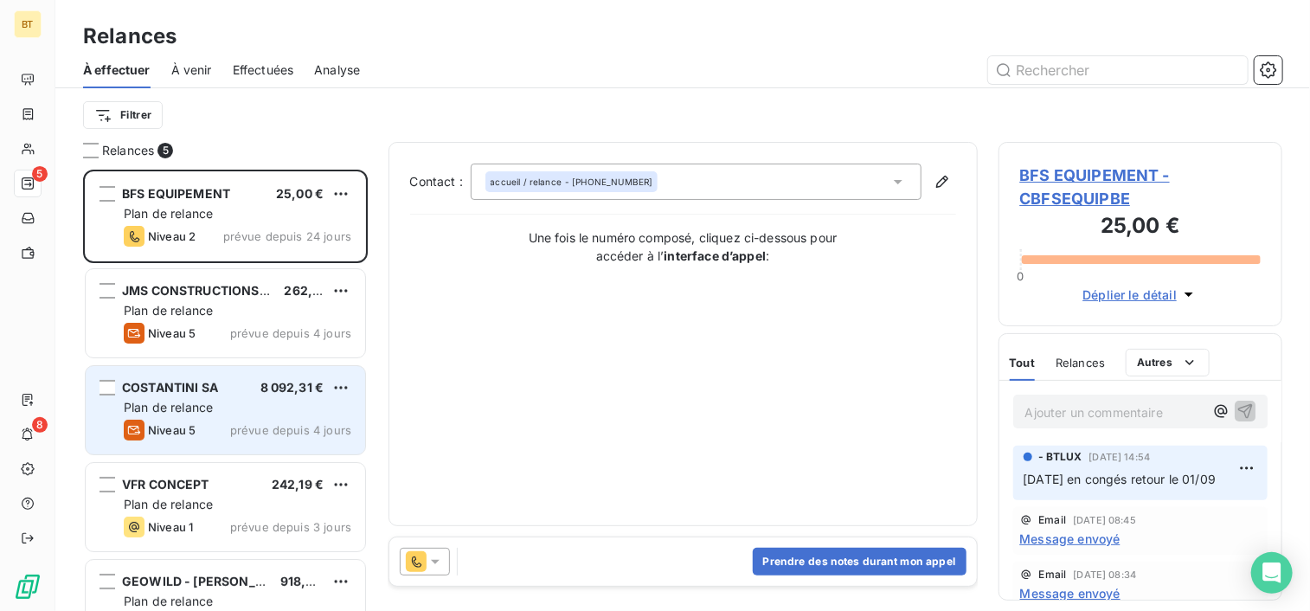
click at [191, 404] on span "Plan de relance" at bounding box center [168, 407] width 89 height 15
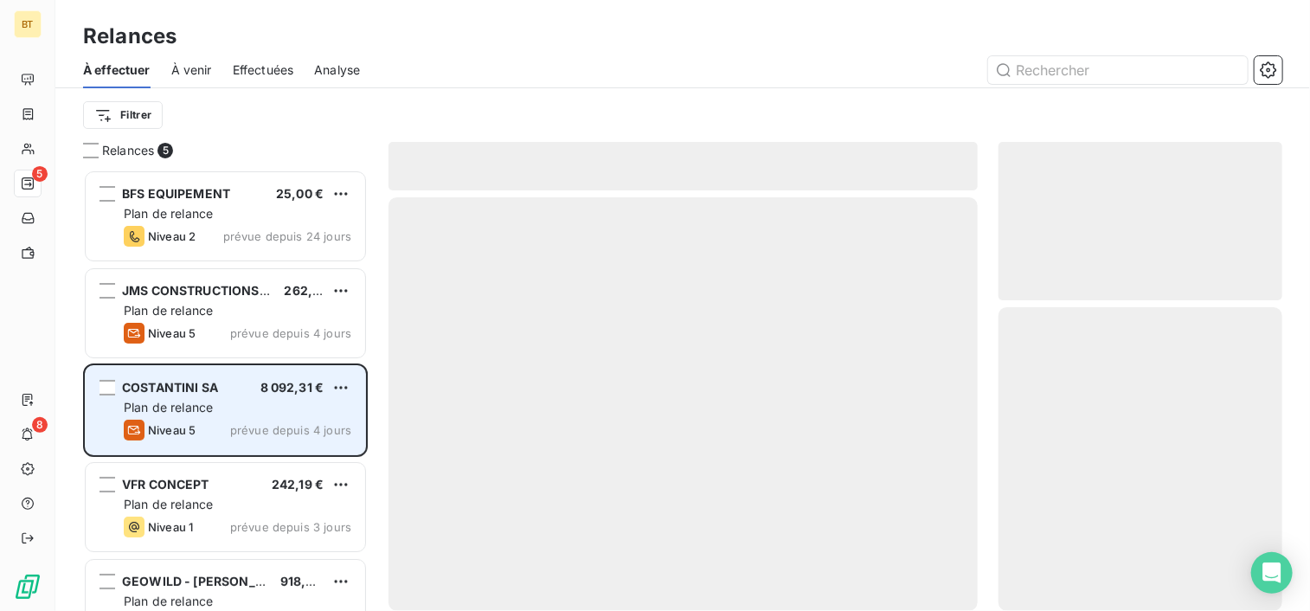
click at [170, 406] on span "Plan de relance" at bounding box center [168, 407] width 89 height 15
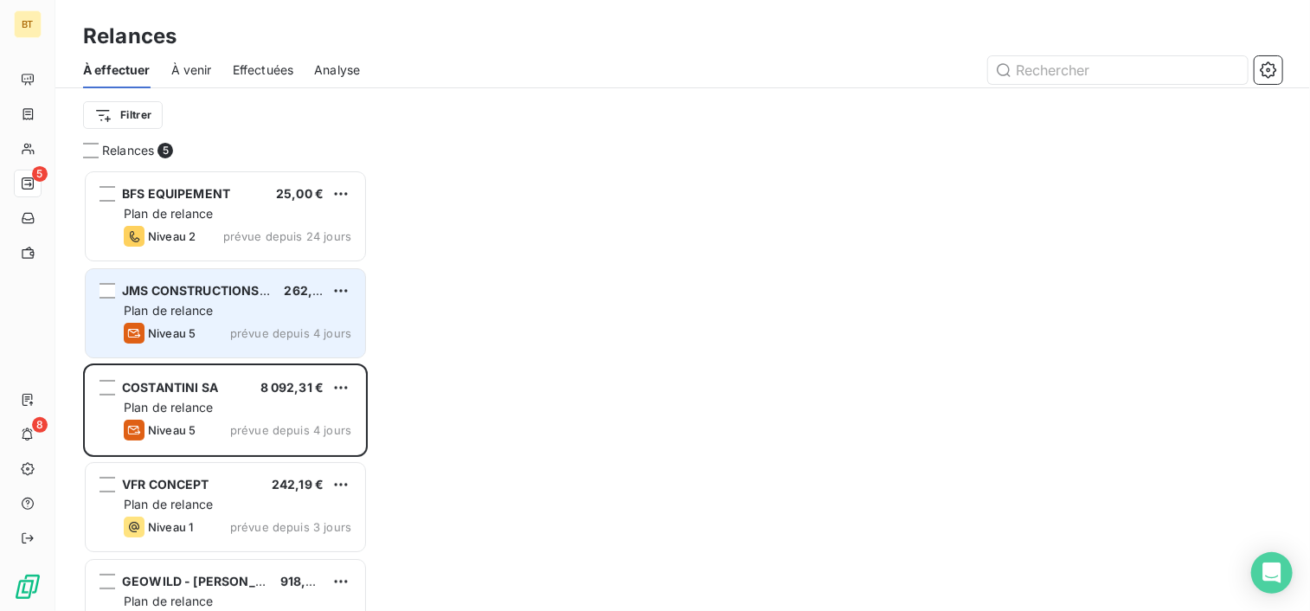
click at [298, 318] on div "JMS CONSTRUCTIONS SUCC SARL 262,08 € Plan de relance Niveau 5 prévue depuis 4 j…" at bounding box center [225, 313] width 279 height 88
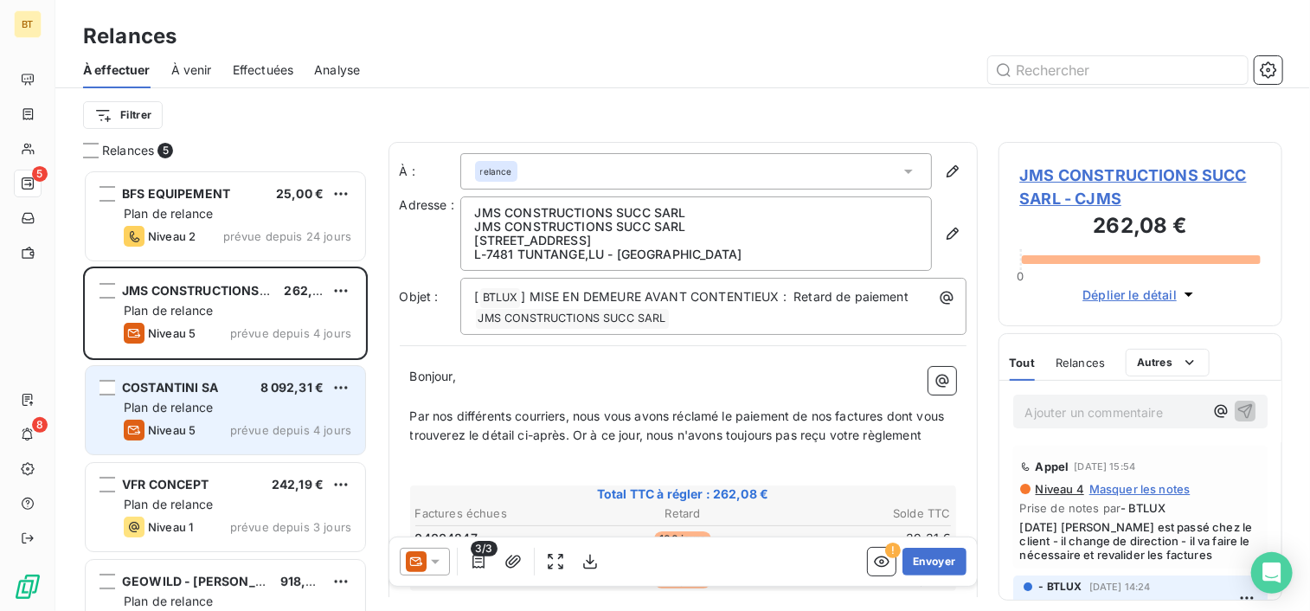
click at [310, 401] on div "Plan de relance" at bounding box center [238, 407] width 228 height 17
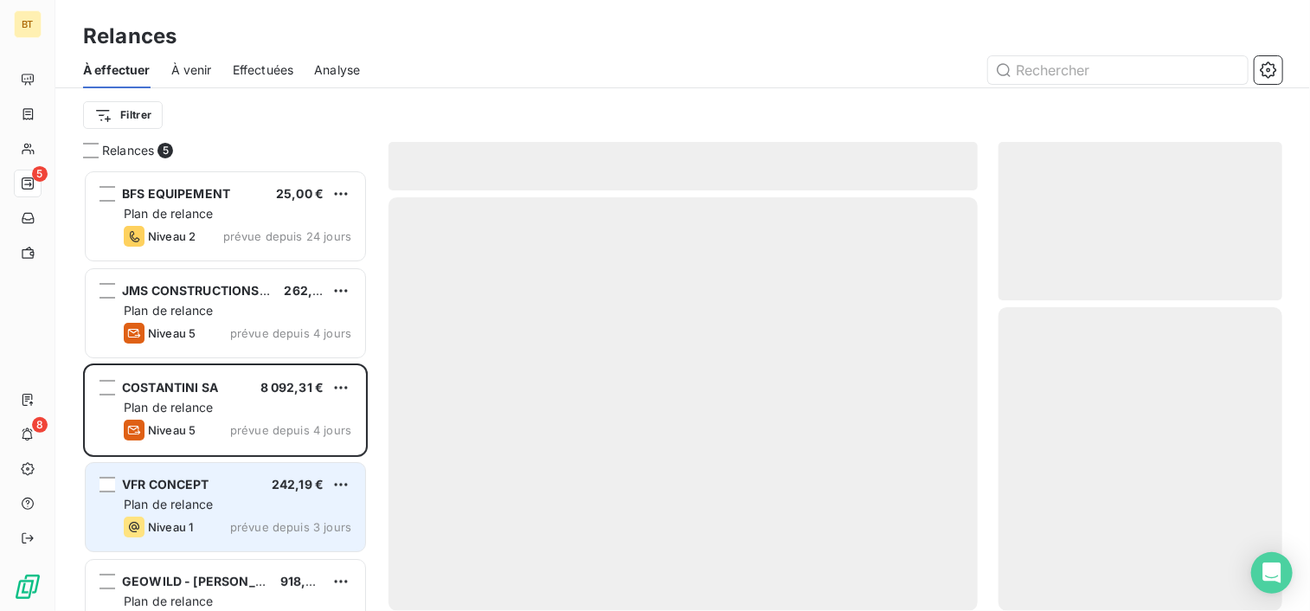
click at [263, 475] on div "VFR CONCEPT 242,19 € Plan de relance Niveau 1 prévue depuis 3 jours" at bounding box center [225, 507] width 279 height 88
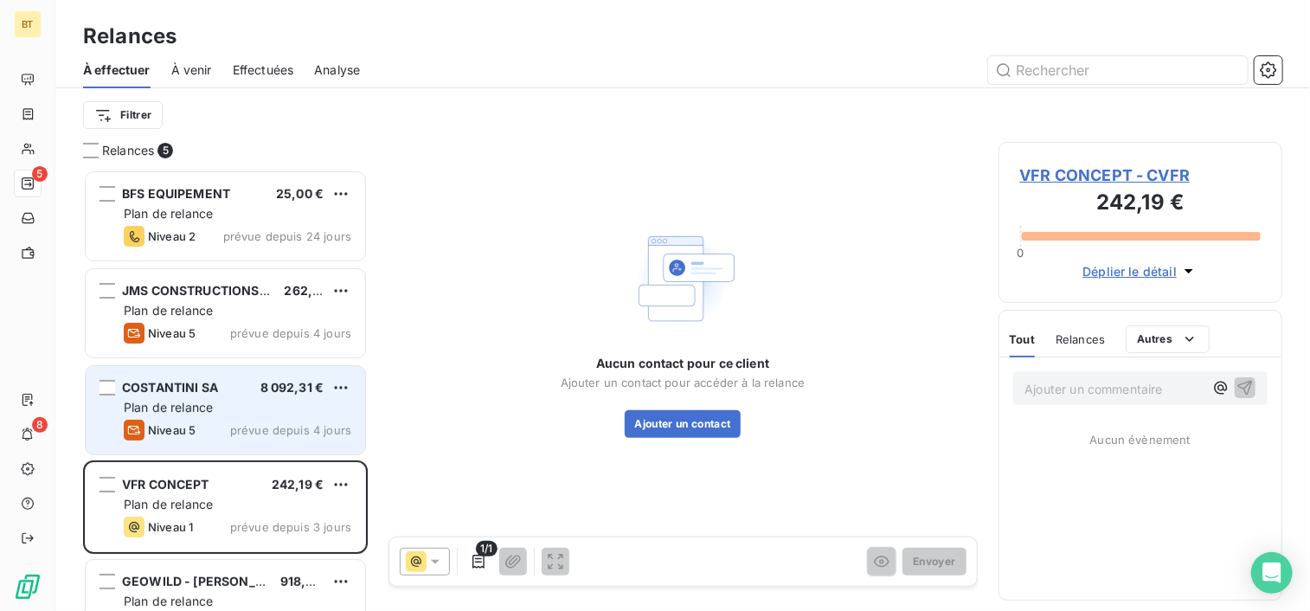
click at [235, 395] on div "COSTANTINI SA 8 092,31 € Plan de relance Niveau 5 prévue depuis 4 jours" at bounding box center [225, 410] width 279 height 88
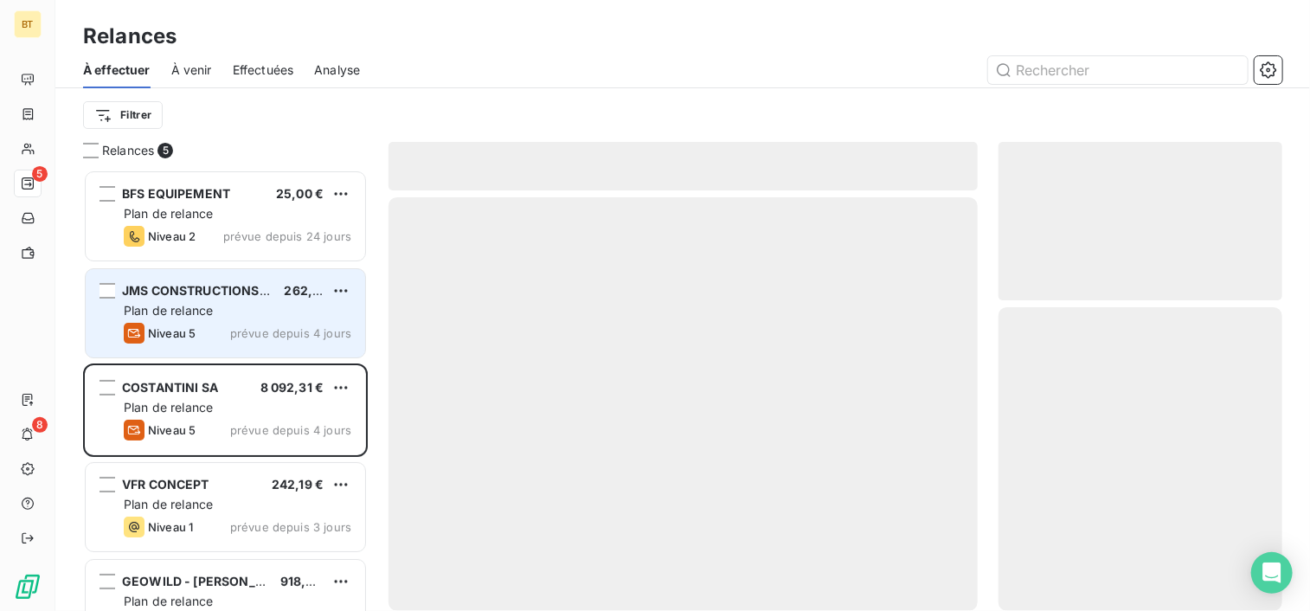
click at [232, 305] on div "Plan de relance" at bounding box center [238, 310] width 228 height 17
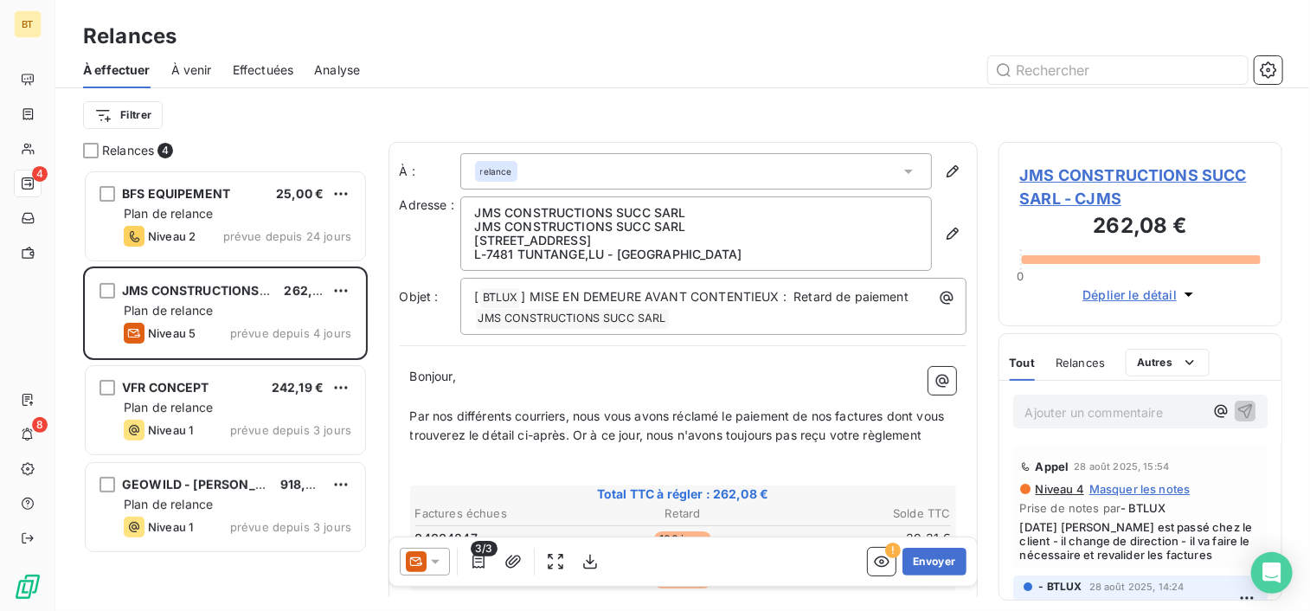
click at [58, 183] on div "Relances 4 BFS EQUIPEMENT 25,00 € Plan de relance Niveau 2 prévue depuis 24 jou…" at bounding box center [682, 376] width 1255 height 469
click at [381, 128] on div "Filtrer" at bounding box center [682, 115] width 1199 height 33
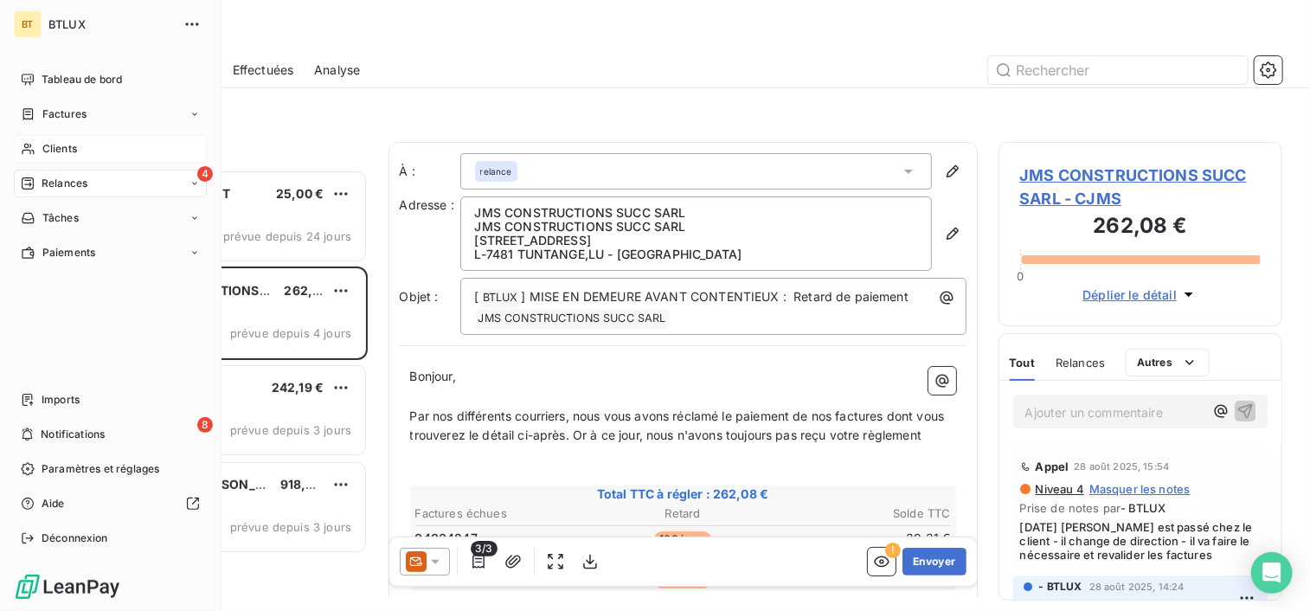
drag, startPoint x: 52, startPoint y: 144, endPoint x: 77, endPoint y: 144, distance: 25.1
click at [53, 144] on span "Clients" at bounding box center [59, 149] width 35 height 16
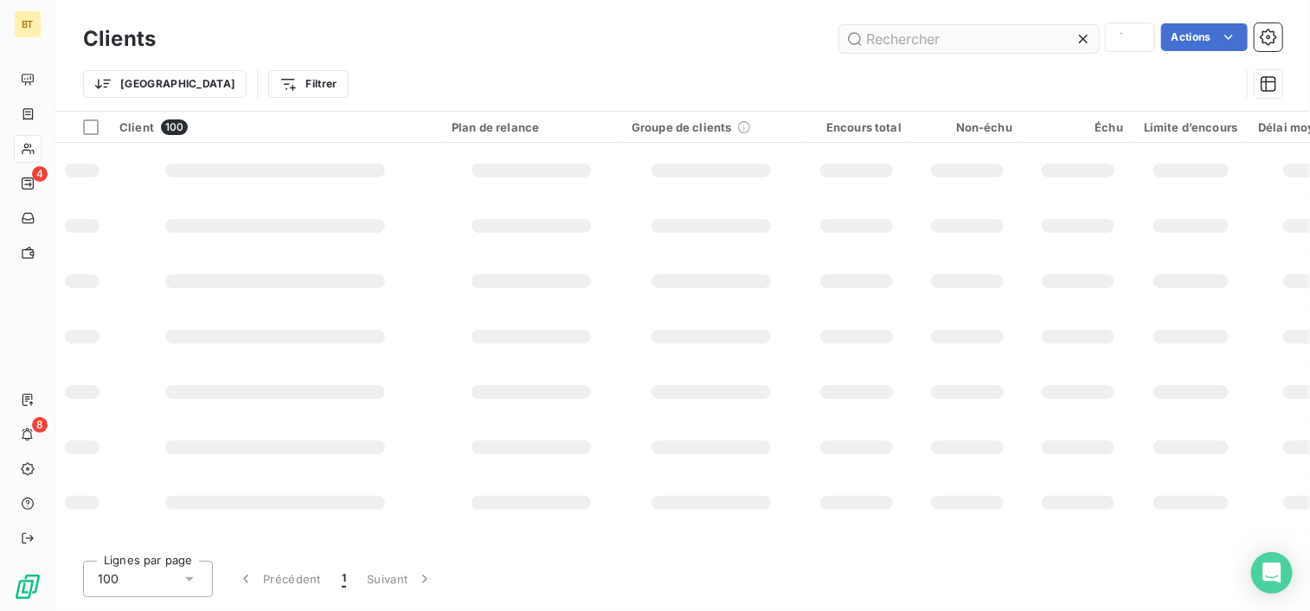
click at [1017, 38] on input "text" at bounding box center [969, 39] width 260 height 28
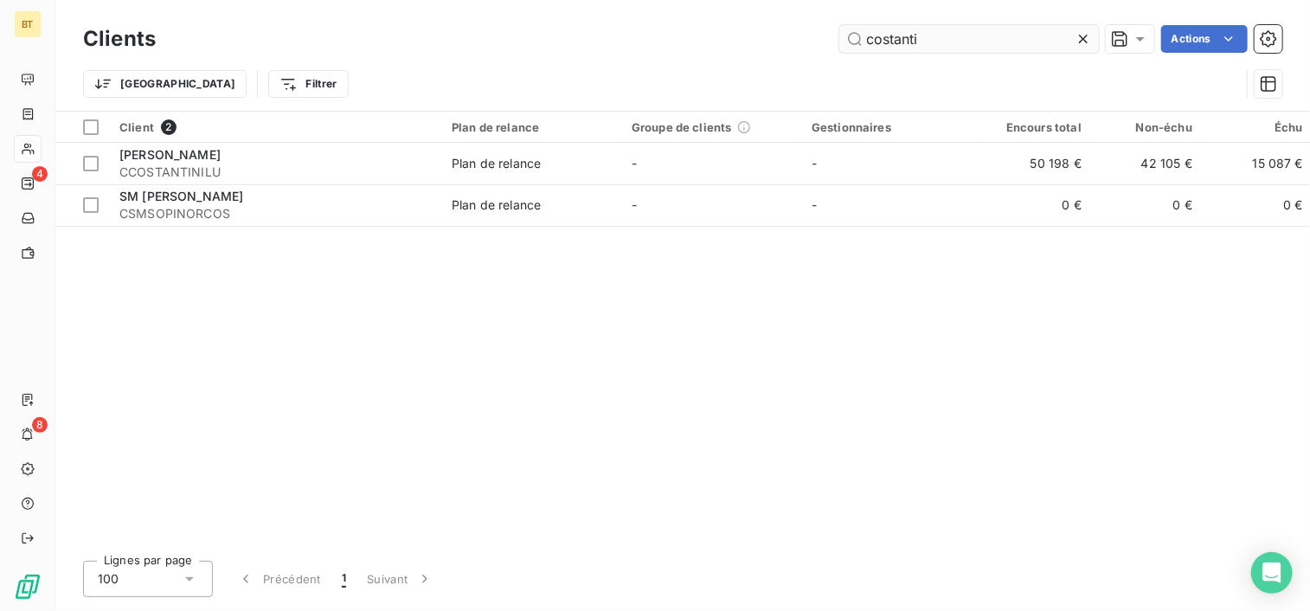
type input "costanti"
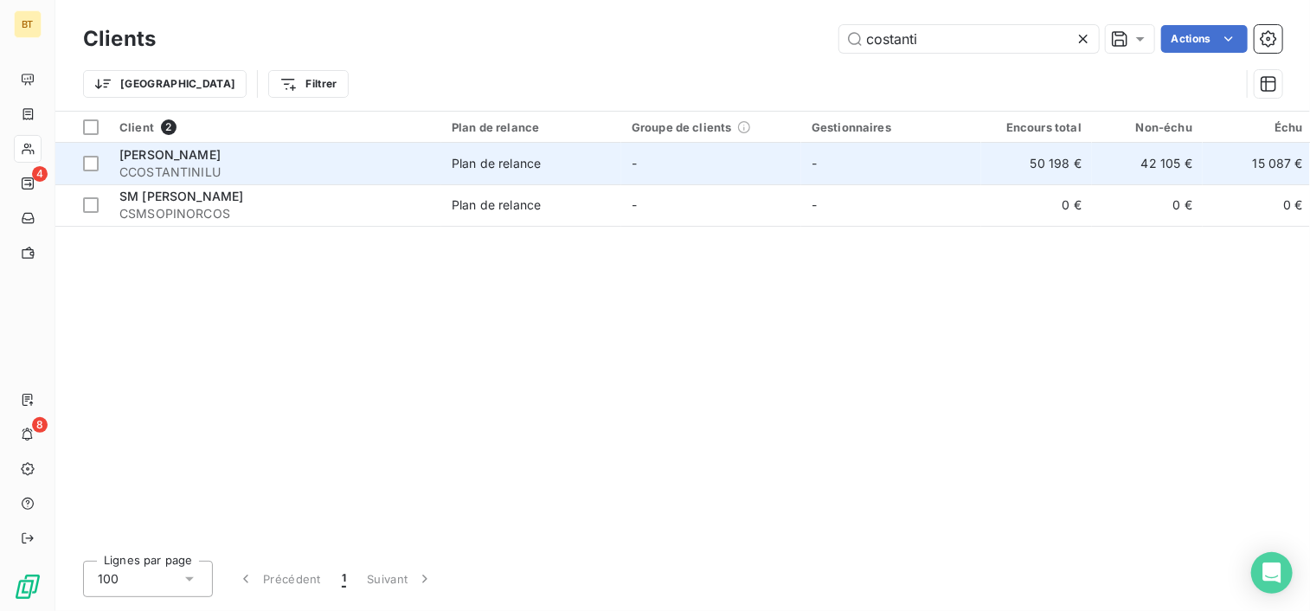
click at [171, 169] on span "CCOSTANTINILU" at bounding box center [274, 172] width 311 height 17
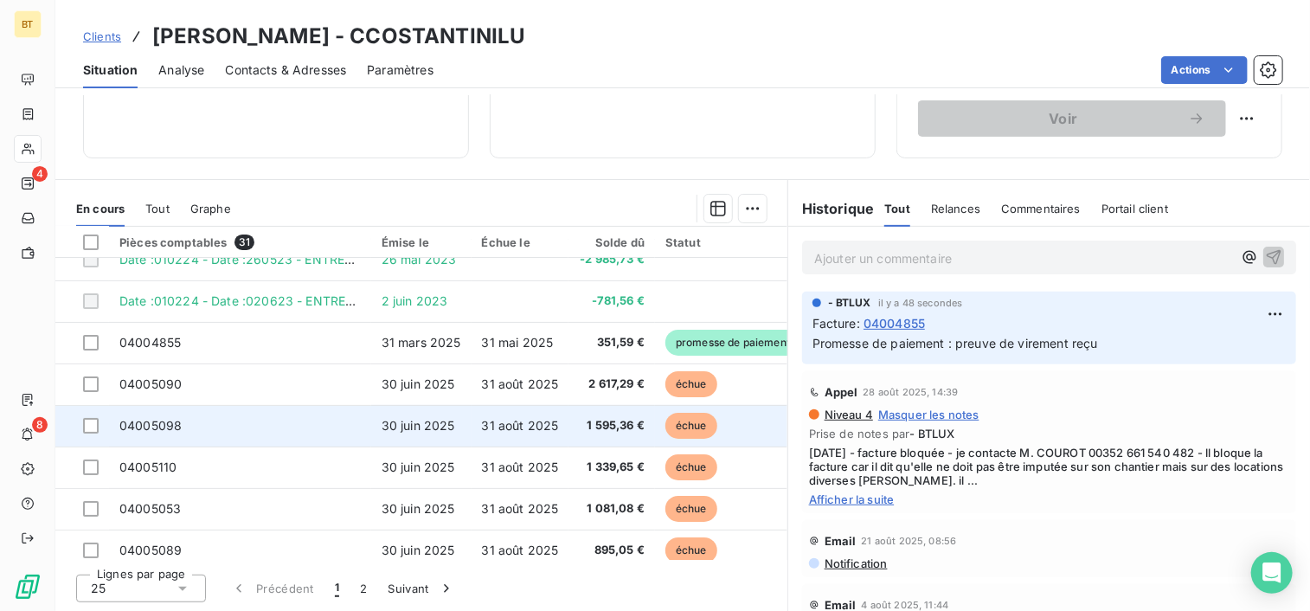
scroll to position [87, 0]
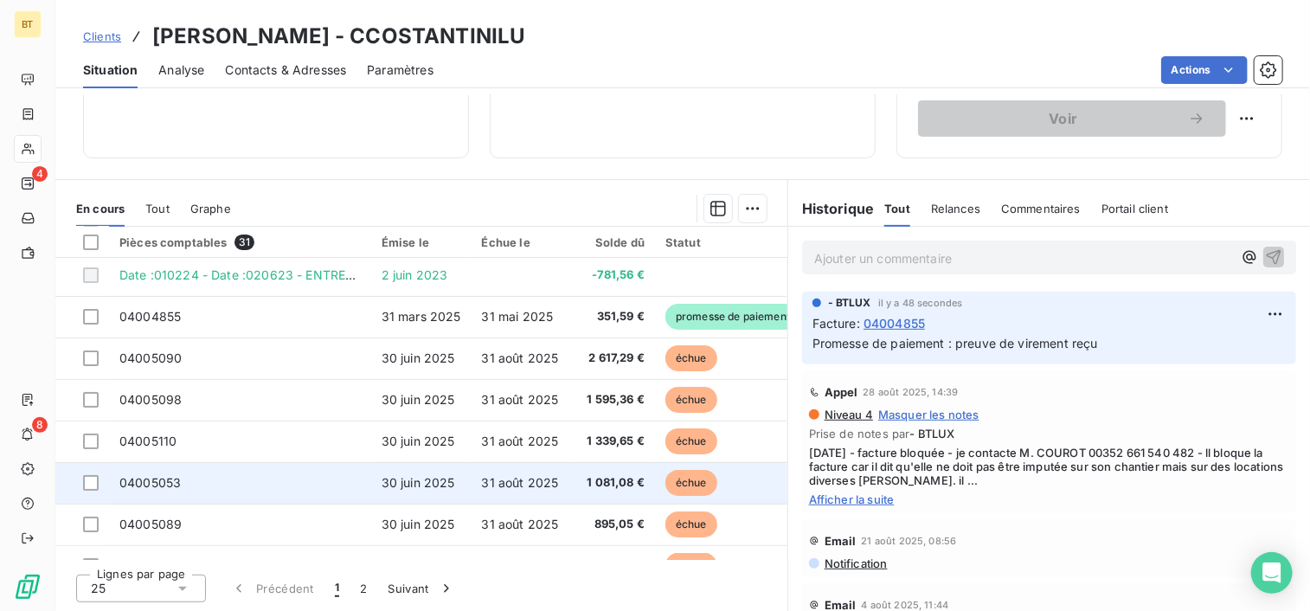
click at [482, 482] on span "31 août 2025" at bounding box center [520, 482] width 77 height 15
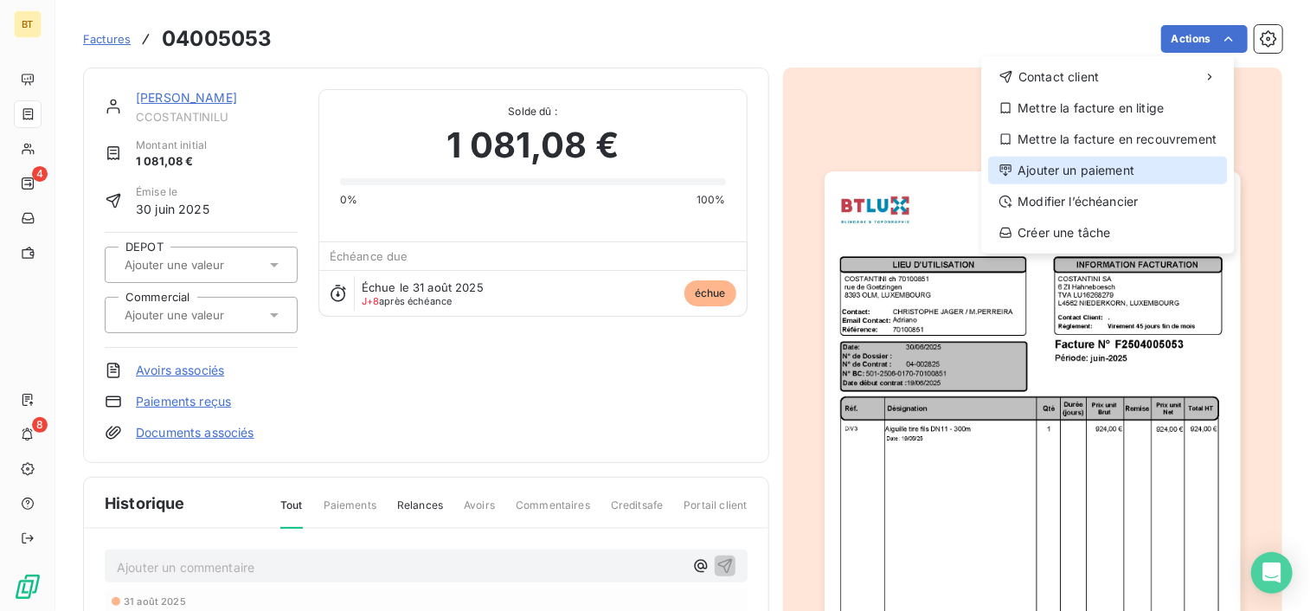
click at [1140, 173] on div "Ajouter un paiement" at bounding box center [1107, 171] width 239 height 28
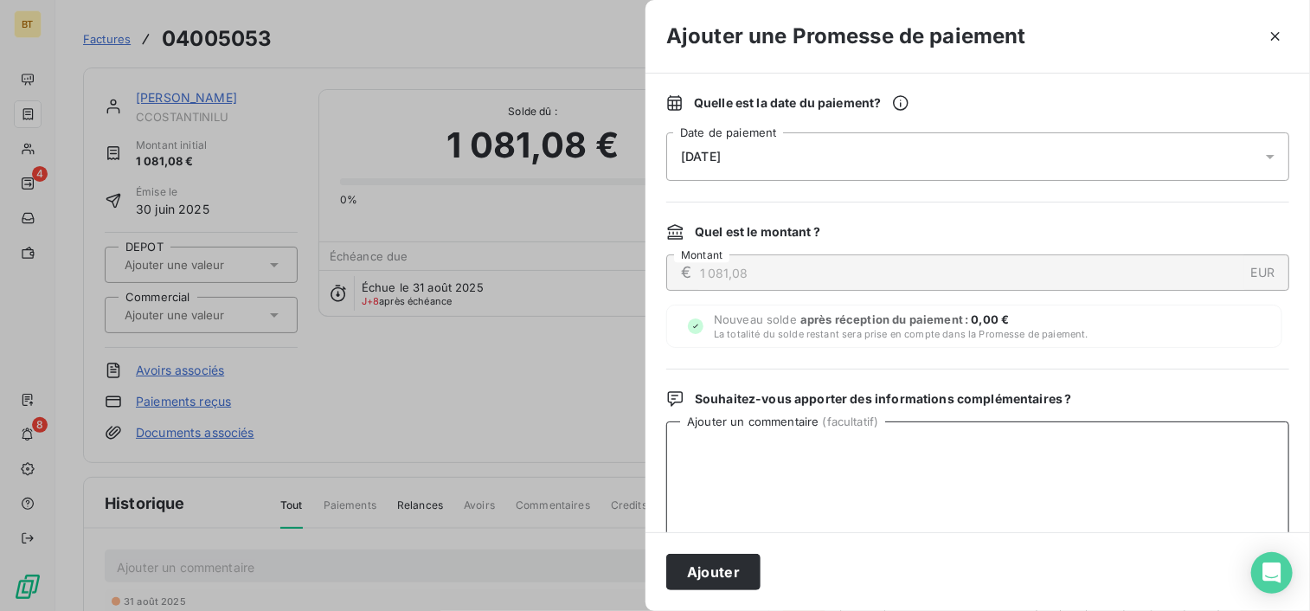
click at [844, 472] on textarea "Ajouter un commentaire ( facultatif )" at bounding box center [977, 511] width 623 height 180
paste textarea "preuve de virement reçu"
type textarea "preuve de virement reçu"
click at [786, 150] on div "[DATE]" at bounding box center [977, 156] width 623 height 48
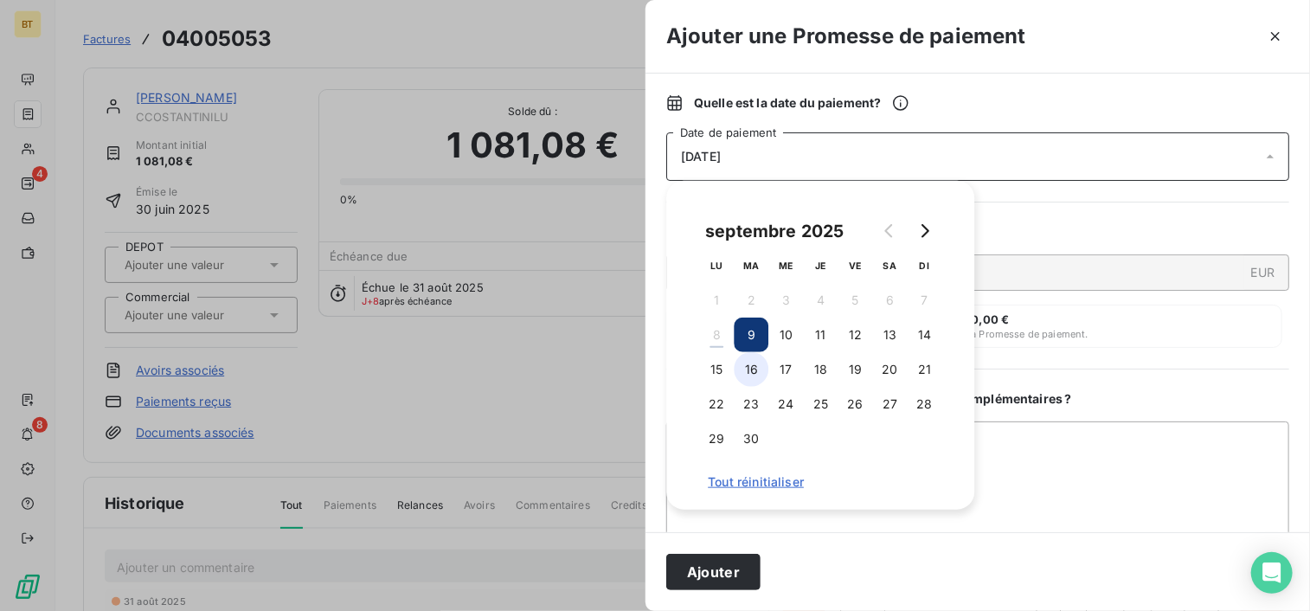
click at [745, 374] on button "16" at bounding box center [751, 369] width 35 height 35
click at [695, 569] on button "Ajouter" at bounding box center [713, 572] width 94 height 36
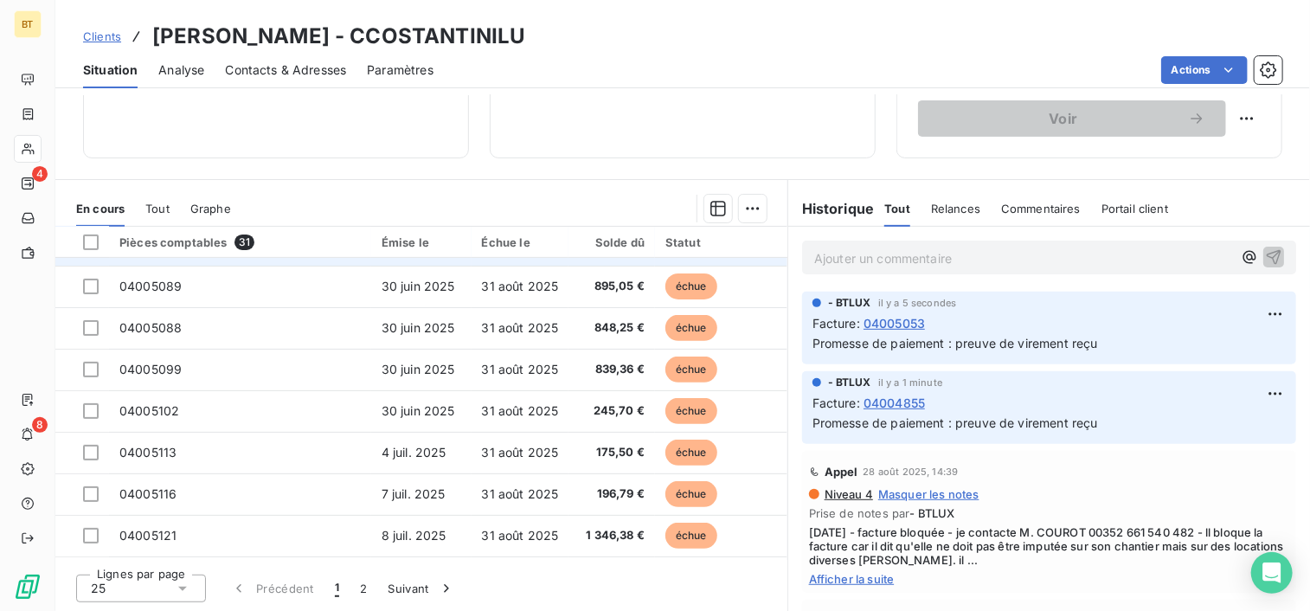
scroll to position [346, 0]
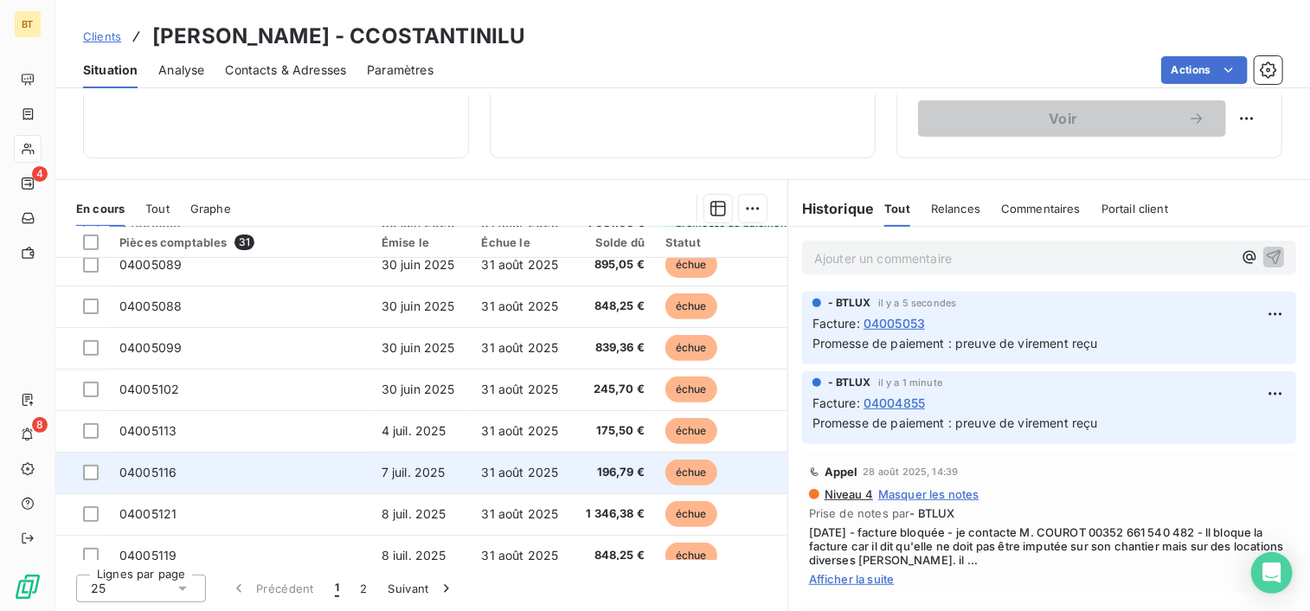
click at [216, 462] on td "04005116" at bounding box center [240, 473] width 262 height 42
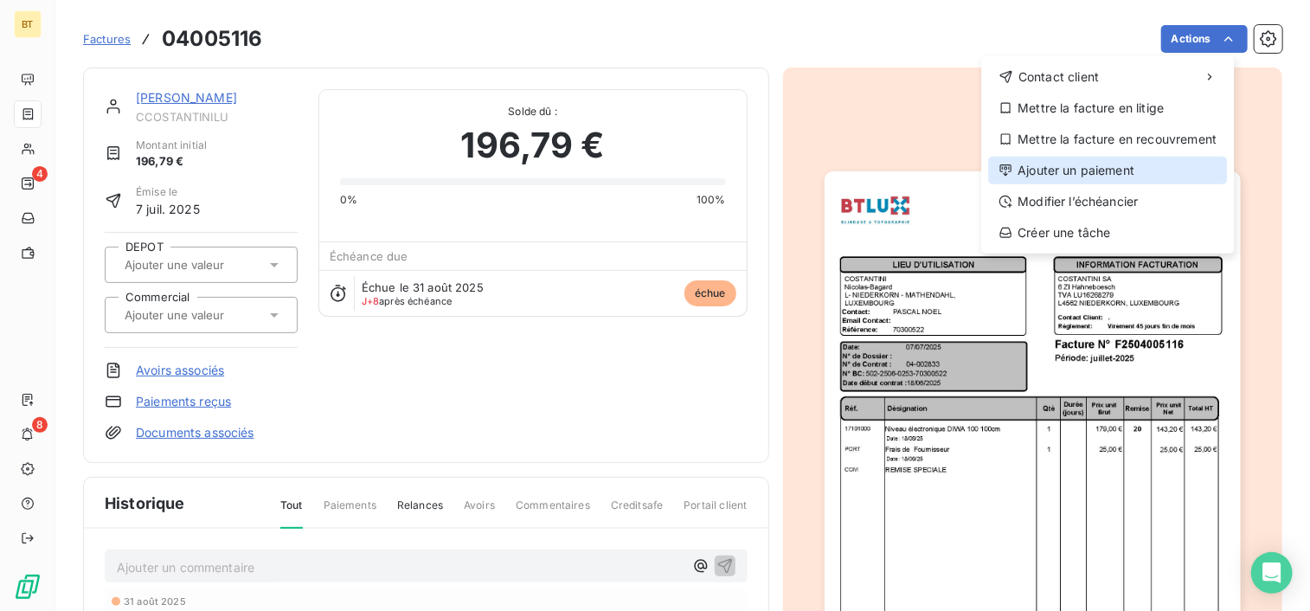
click at [1090, 169] on div "Ajouter un paiement" at bounding box center [1107, 171] width 239 height 28
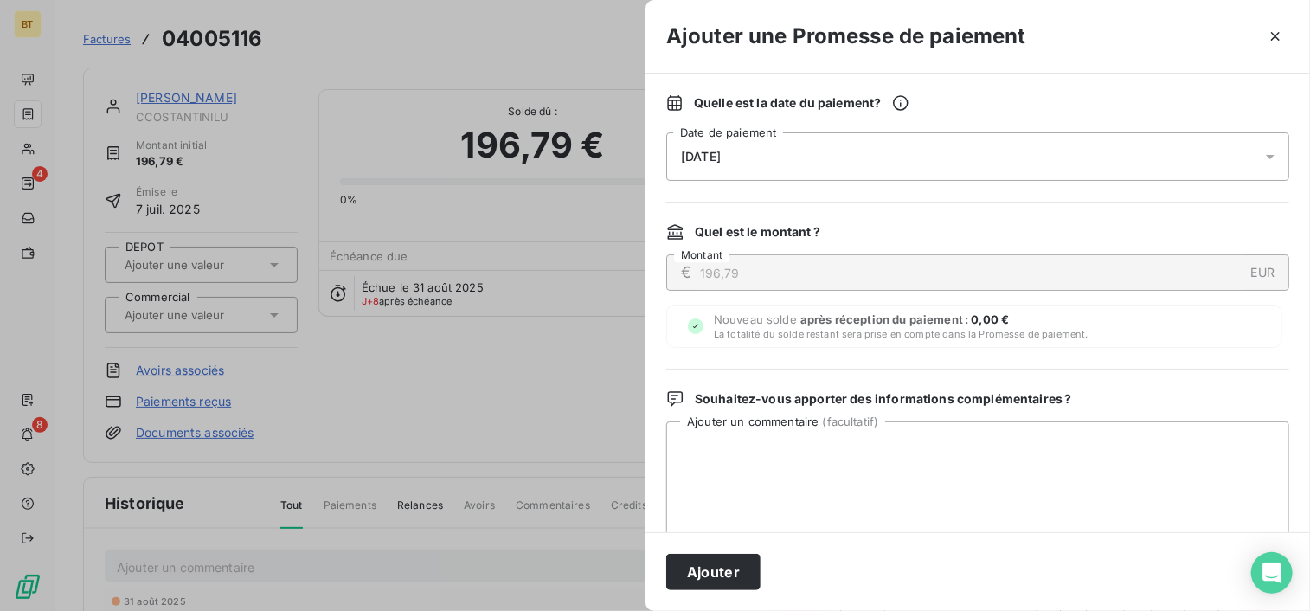
click at [780, 162] on div "[DATE]" at bounding box center [977, 156] width 623 height 48
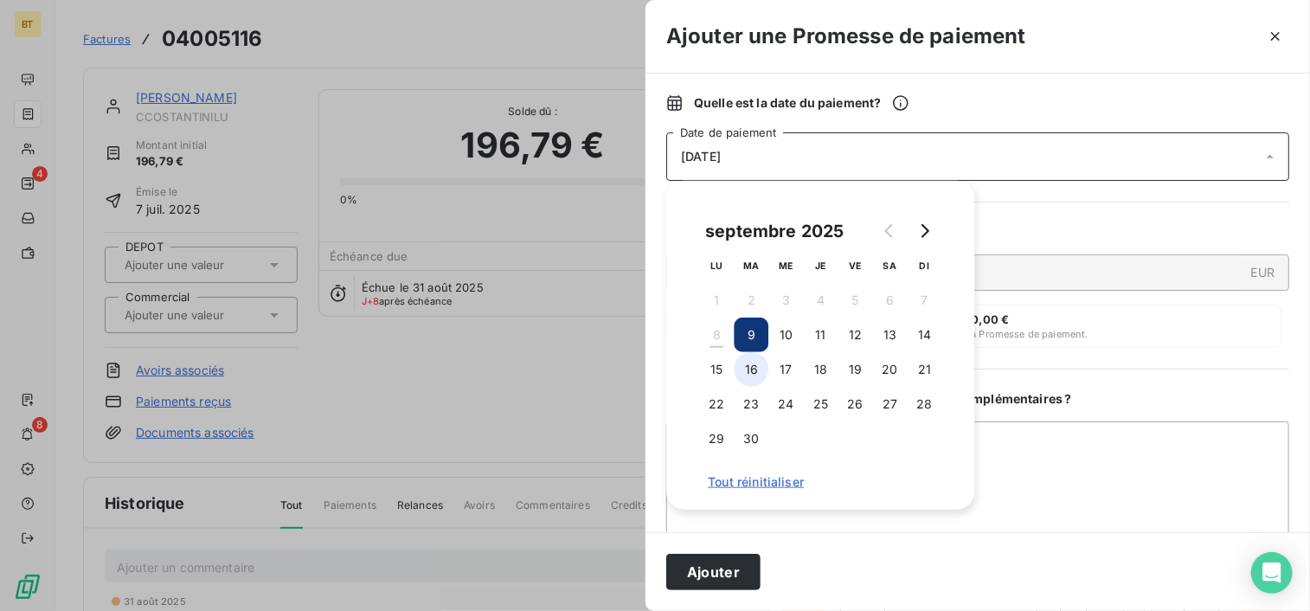
click at [758, 371] on button "16" at bounding box center [751, 369] width 35 height 35
click at [1039, 499] on textarea "Ajouter un commentaire ( facultatif )" at bounding box center [977, 511] width 623 height 180
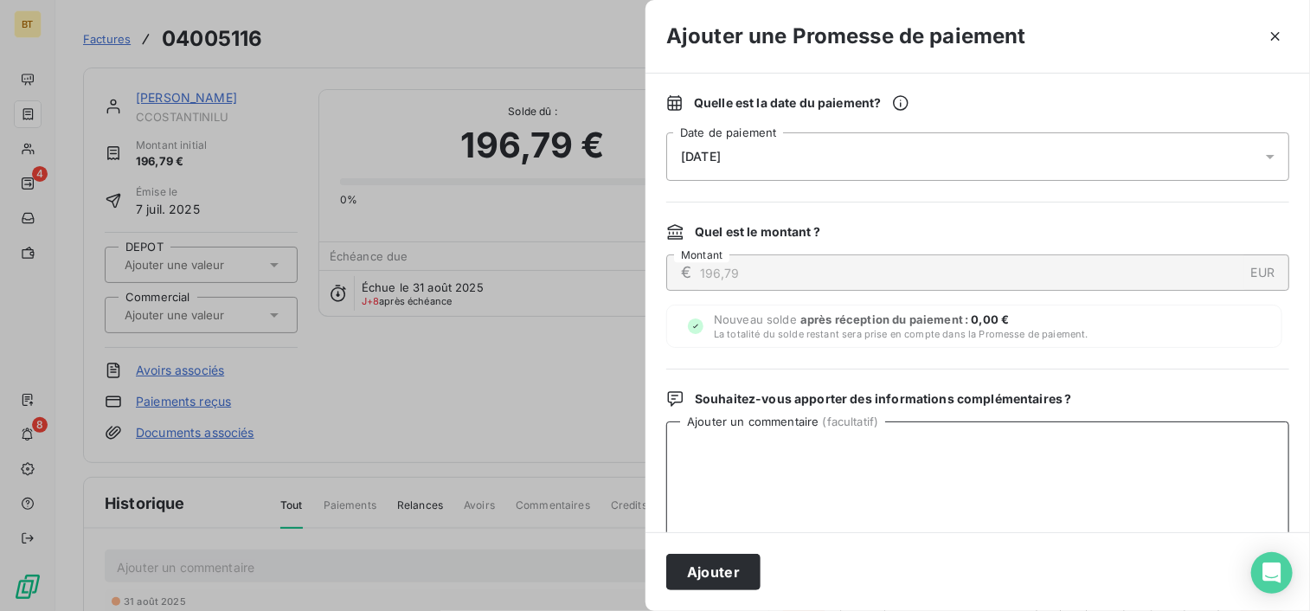
paste textarea "preuve de virement reçu"
type textarea "preuve de virement reçu"
click at [736, 565] on button "Ajouter" at bounding box center [713, 572] width 94 height 36
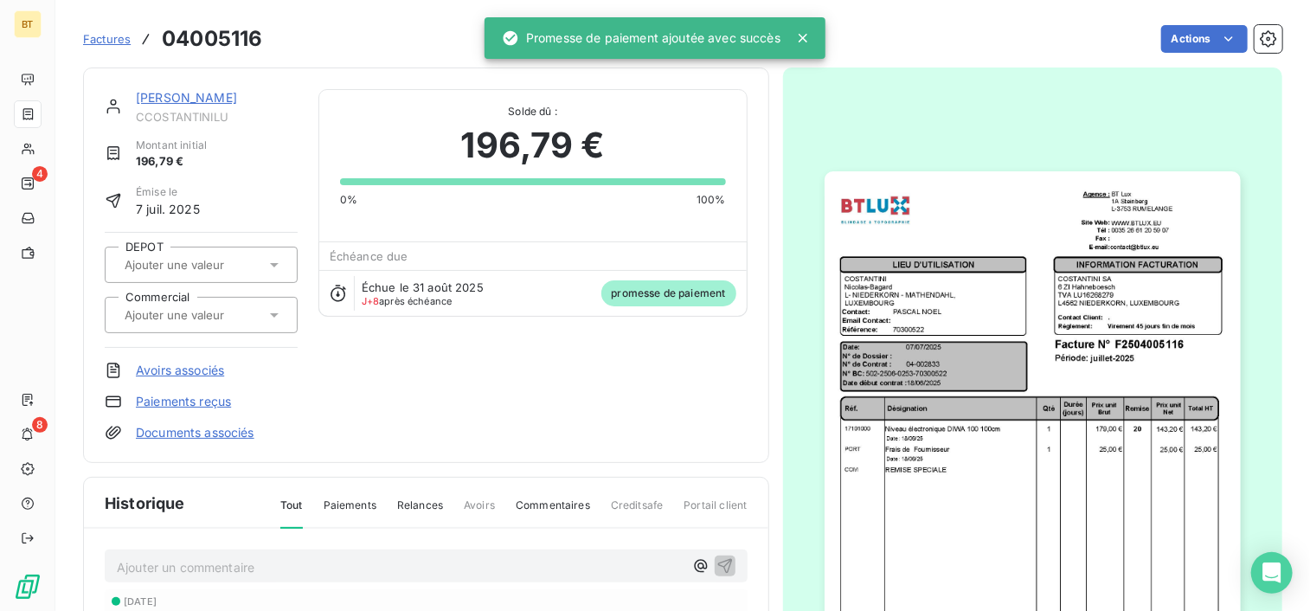
click at [177, 101] on link "COSTANTINI SA" at bounding box center [186, 97] width 101 height 15
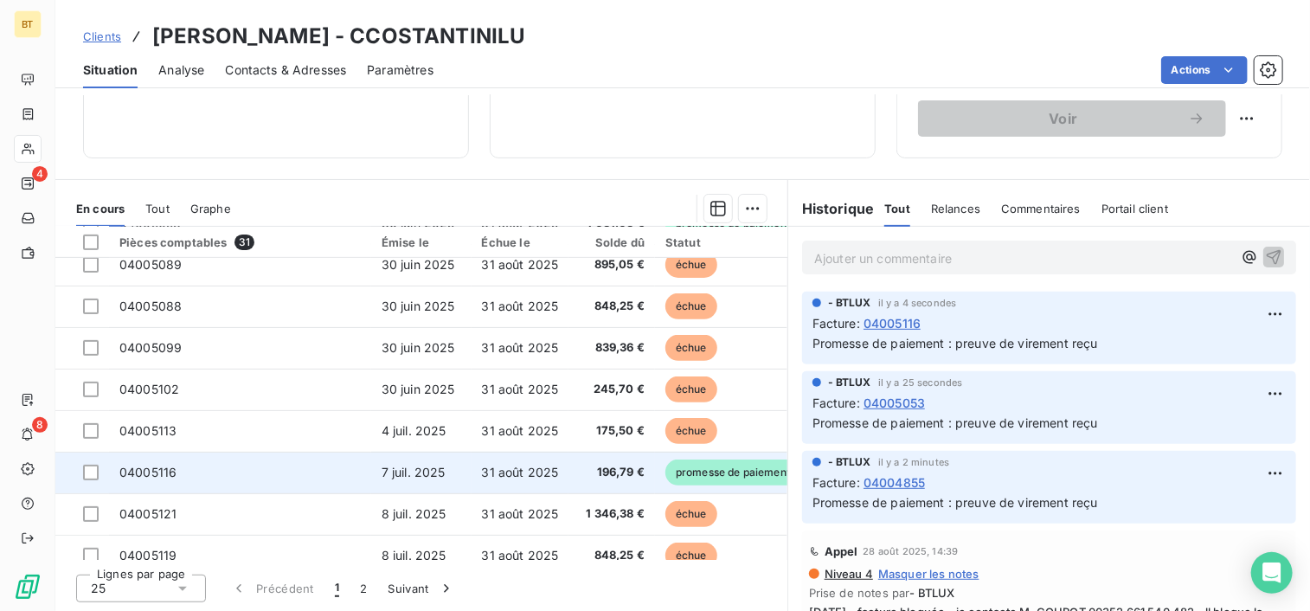
scroll to position [433, 0]
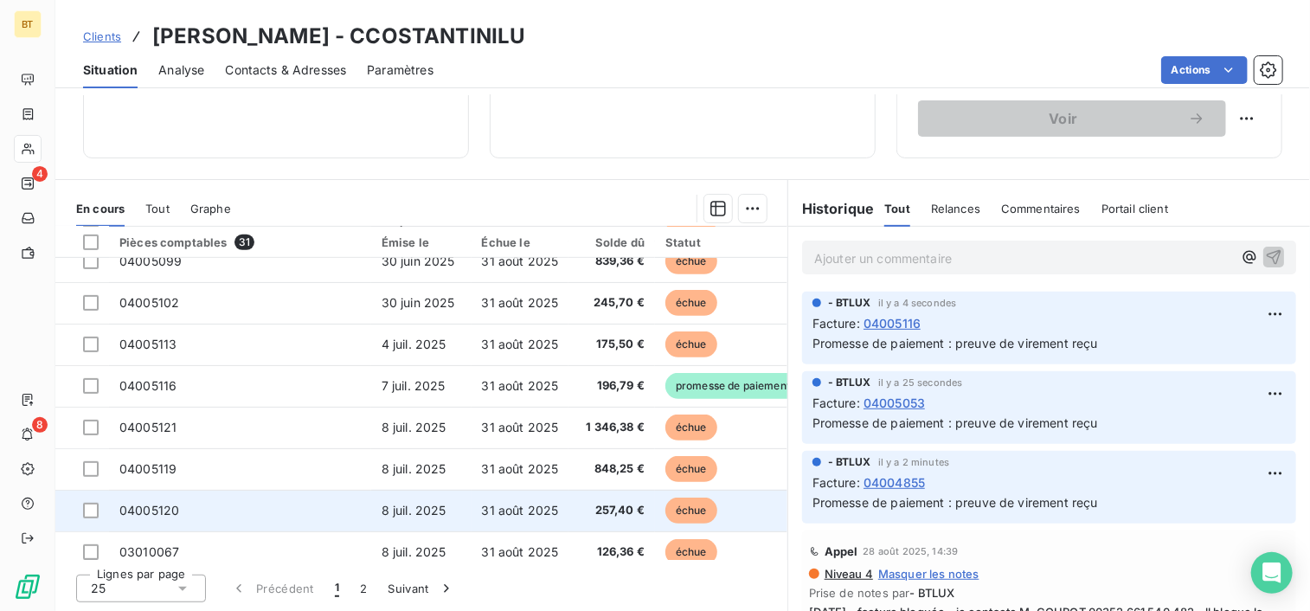
click at [185, 513] on td "04005120" at bounding box center [240, 511] width 262 height 42
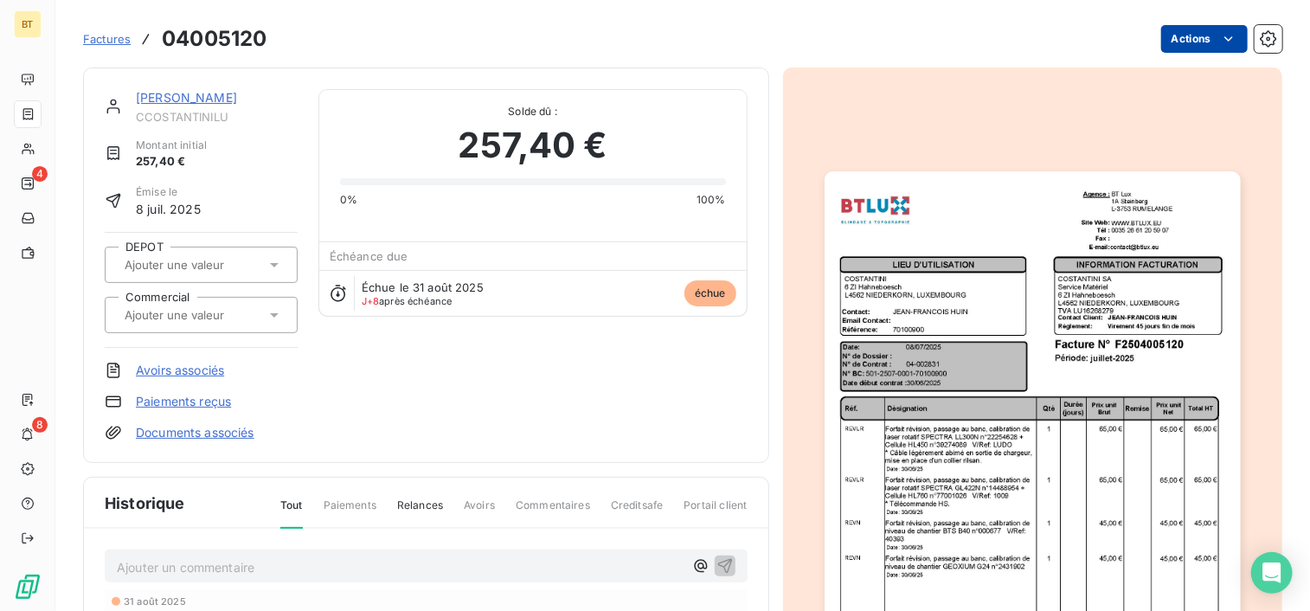
click at [1224, 39] on html "BT 4 8 Factures 04005120 Actions COSTANTINI SA CCOSTANTINILU Montant initial 25…" at bounding box center [655, 305] width 1310 height 611
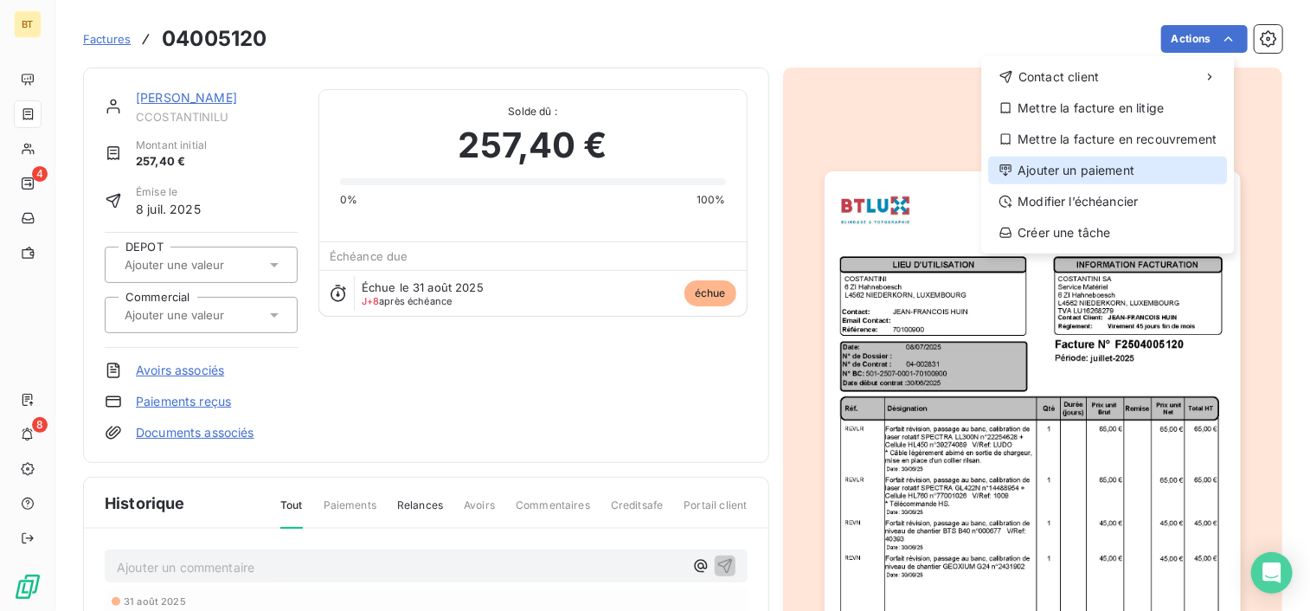
click at [1063, 167] on div "Ajouter un paiement" at bounding box center [1107, 171] width 239 height 28
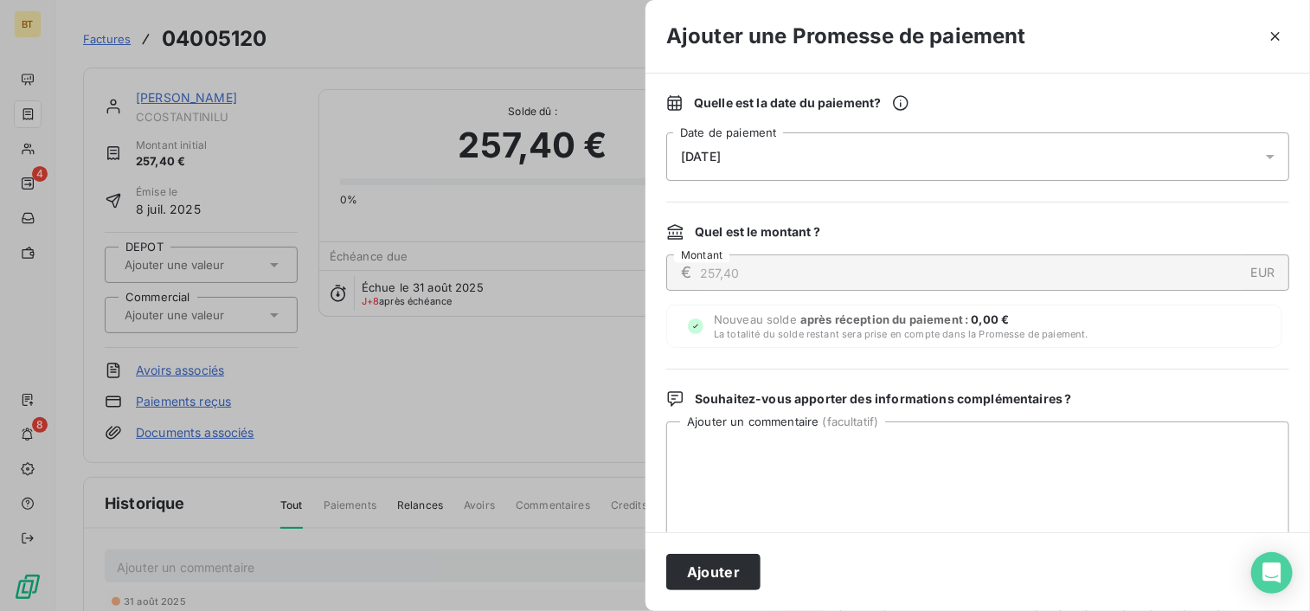
click at [786, 163] on div "[DATE]" at bounding box center [977, 156] width 623 height 48
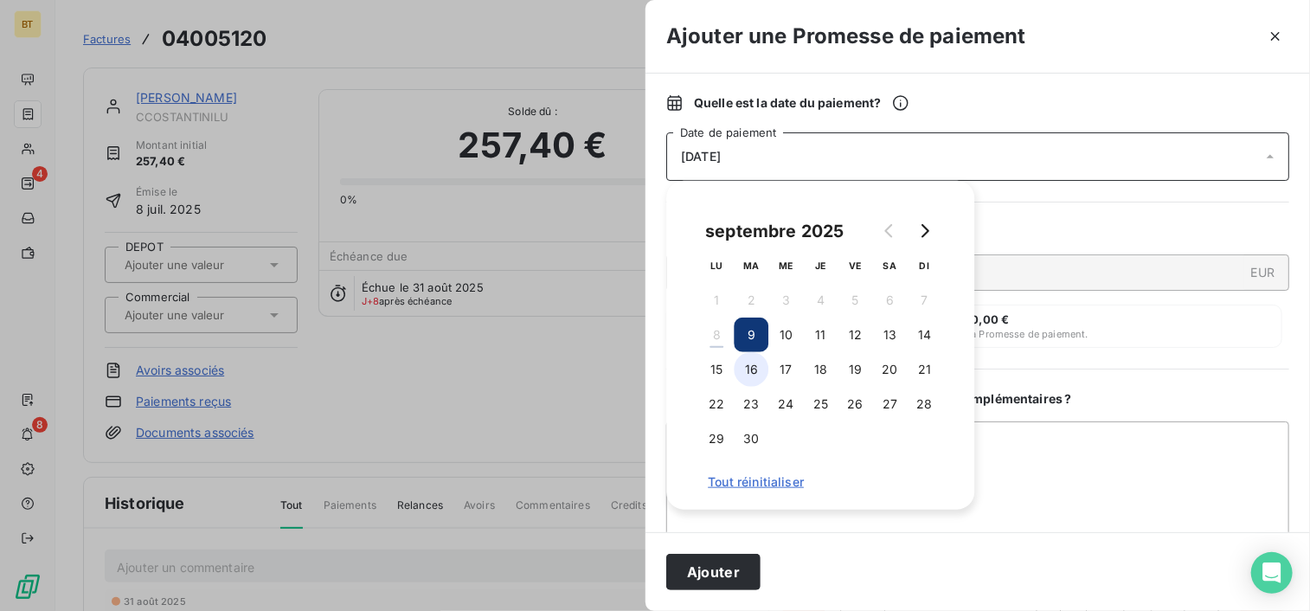
click at [744, 377] on button "16" at bounding box center [751, 369] width 35 height 35
click at [1041, 504] on textarea "Ajouter un commentaire ( facultatif )" at bounding box center [977, 511] width 623 height 180
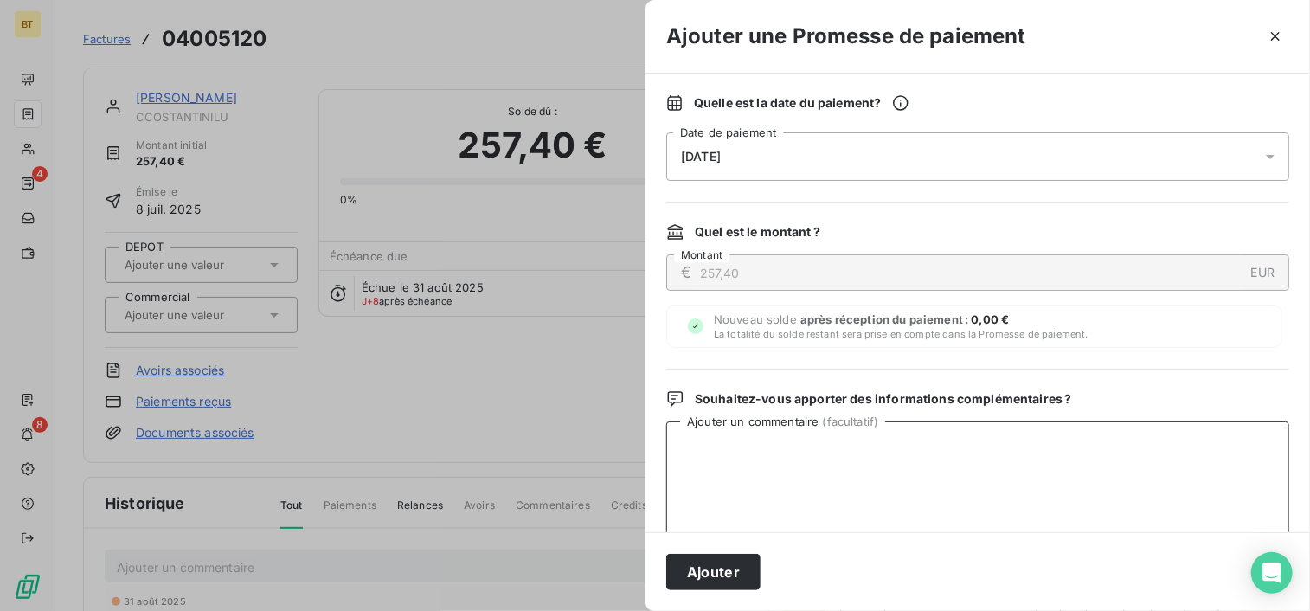
paste textarea "preuve de virement reçu"
type textarea "preuve de virement reçu"
click at [732, 562] on button "Ajouter" at bounding box center [713, 572] width 94 height 36
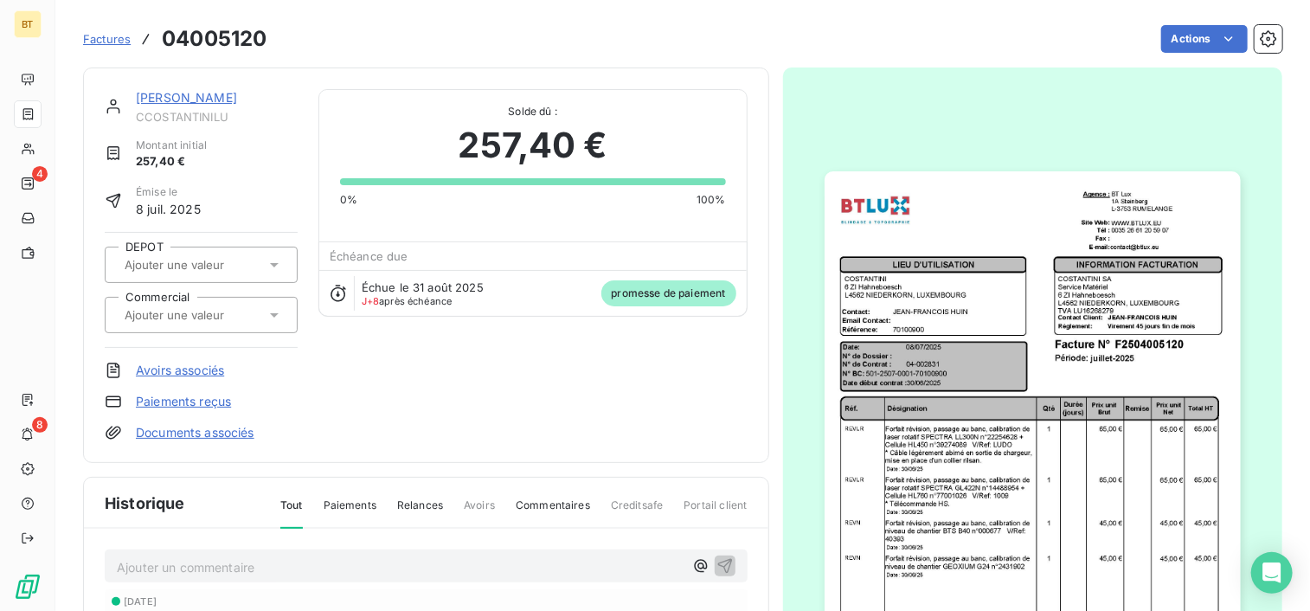
click at [181, 95] on link "COSTANTINI SA" at bounding box center [186, 97] width 101 height 15
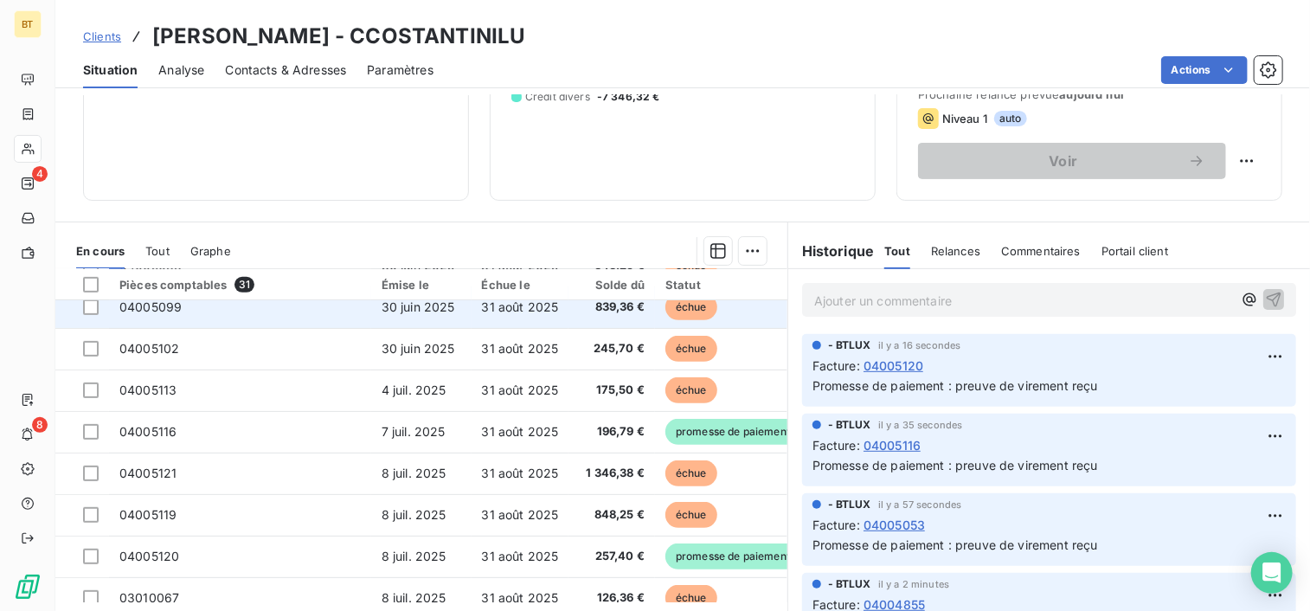
scroll to position [433, 0]
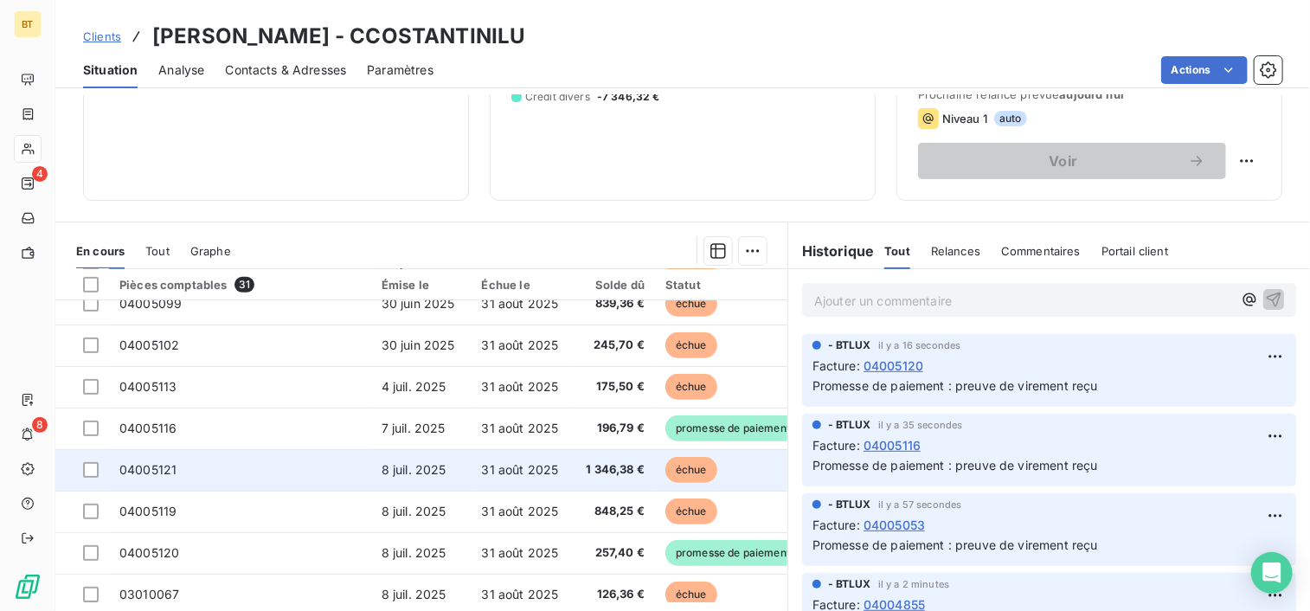
click at [166, 471] on span "04005121" at bounding box center [147, 469] width 57 height 15
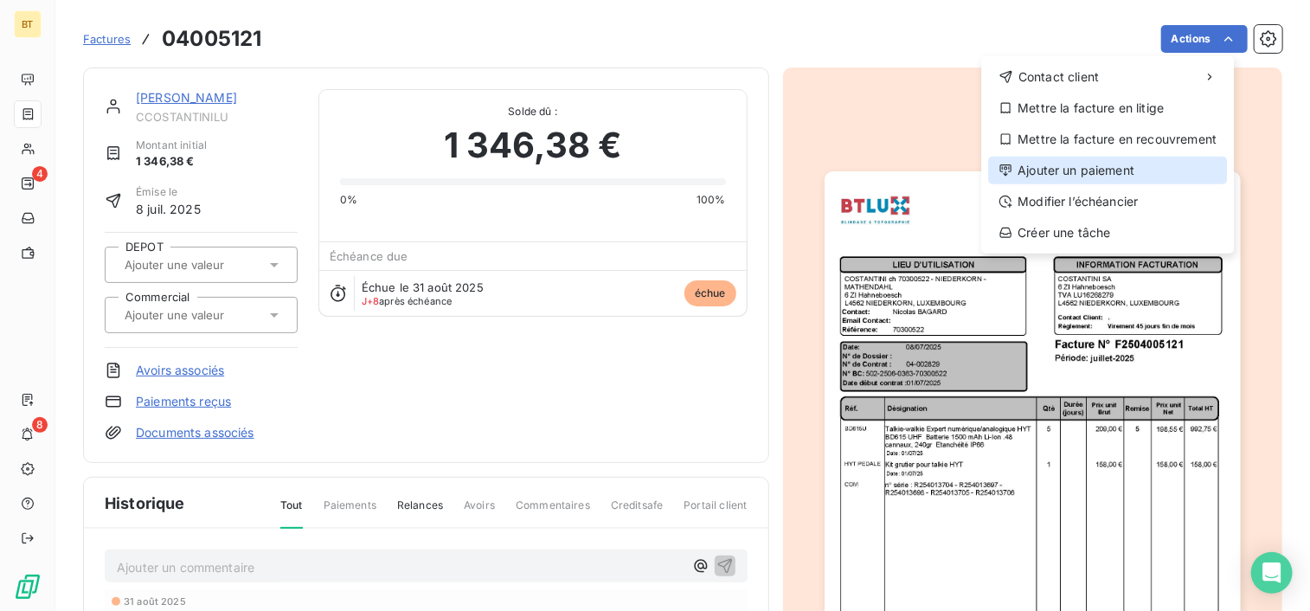
click at [1135, 178] on div "Ajouter un paiement" at bounding box center [1107, 171] width 239 height 28
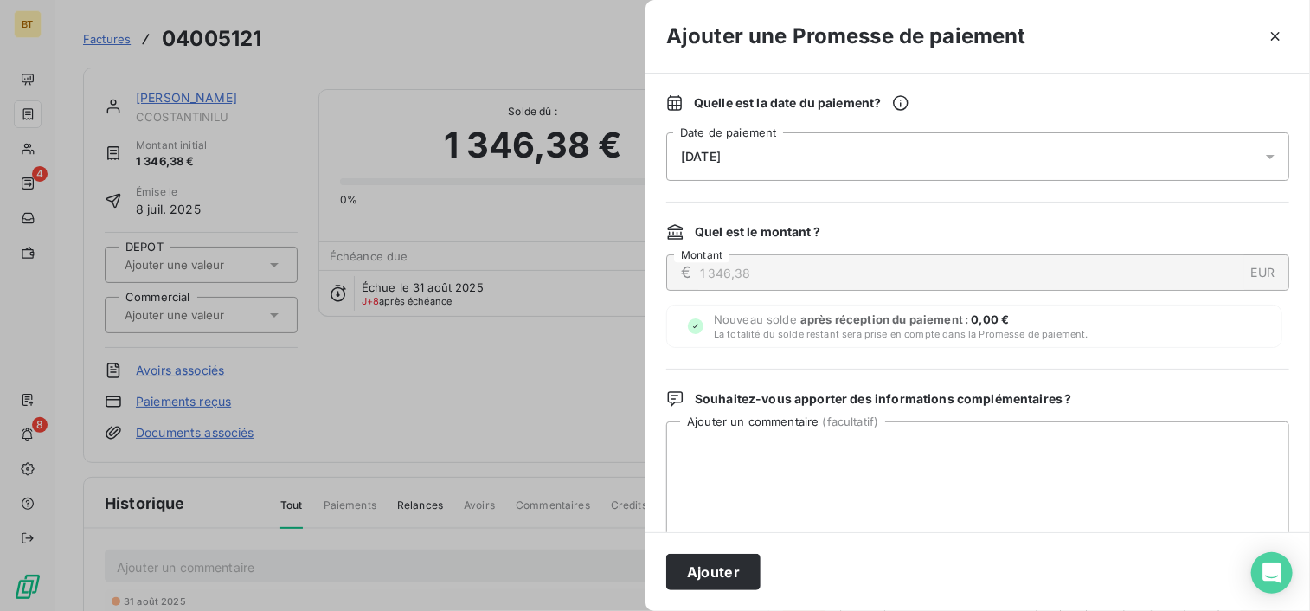
click at [772, 138] on div "[DATE]" at bounding box center [977, 156] width 623 height 48
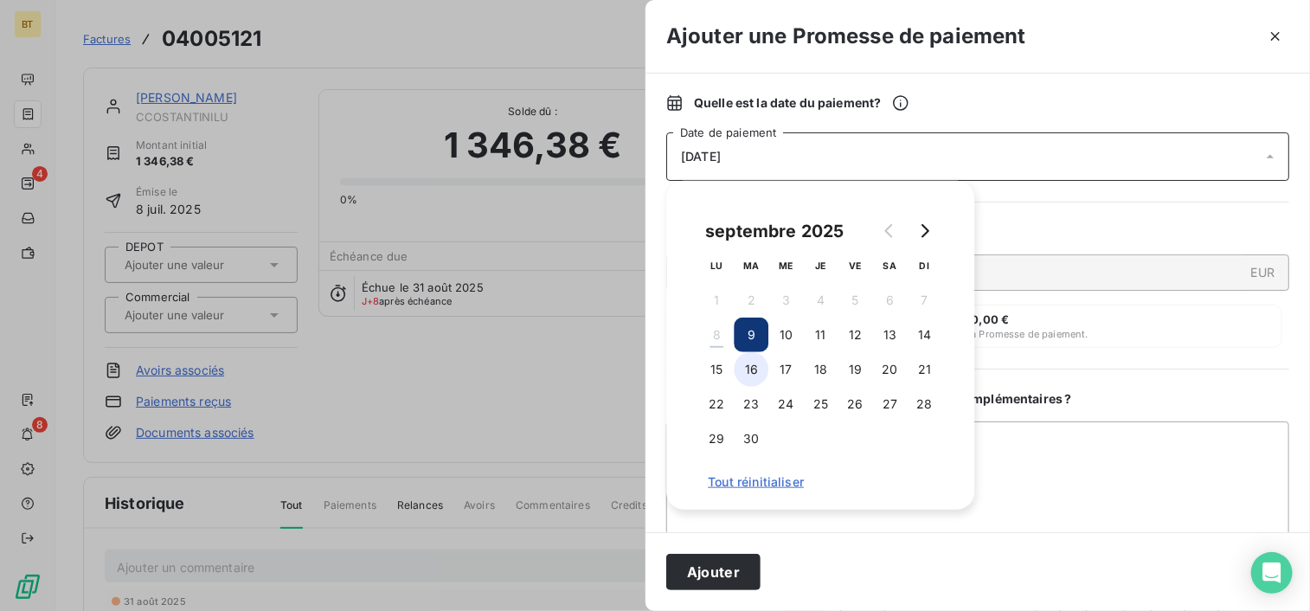
click at [749, 374] on button "16" at bounding box center [751, 369] width 35 height 35
click at [1104, 464] on textarea "Ajouter un commentaire ( facultatif )" at bounding box center [977, 511] width 623 height 180
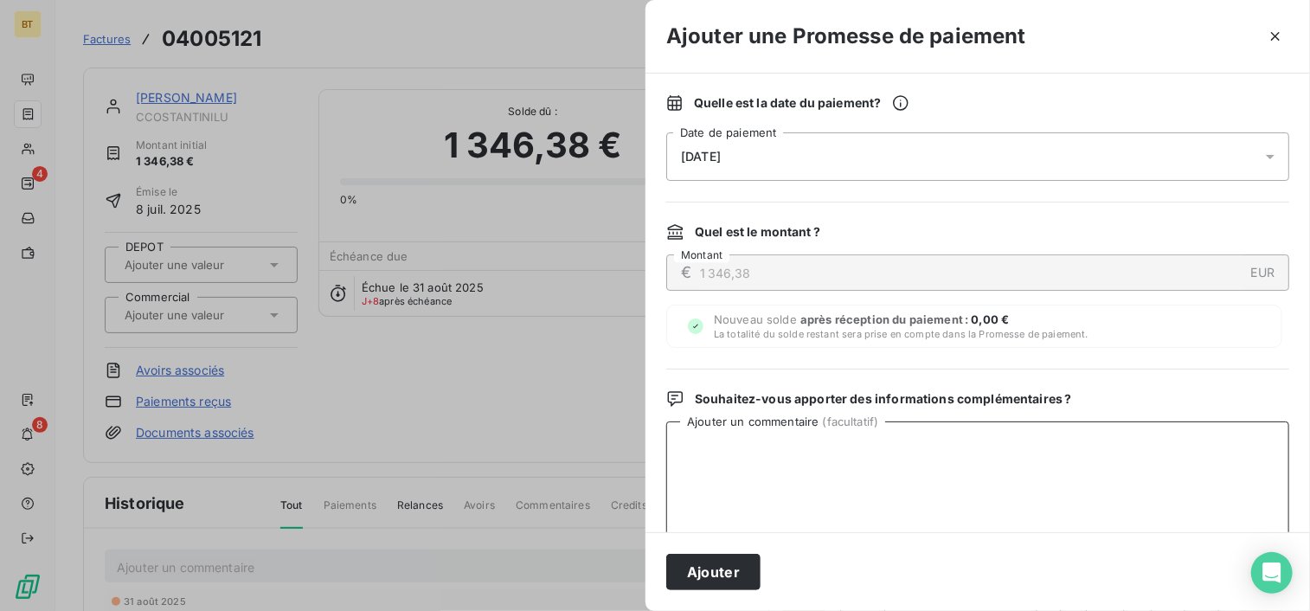
paste textarea "preuve de virement reçu"
type textarea "preuve de virement reçu"
click at [722, 569] on button "Ajouter" at bounding box center [713, 572] width 94 height 36
